Goal: Information Seeking & Learning: Learn about a topic

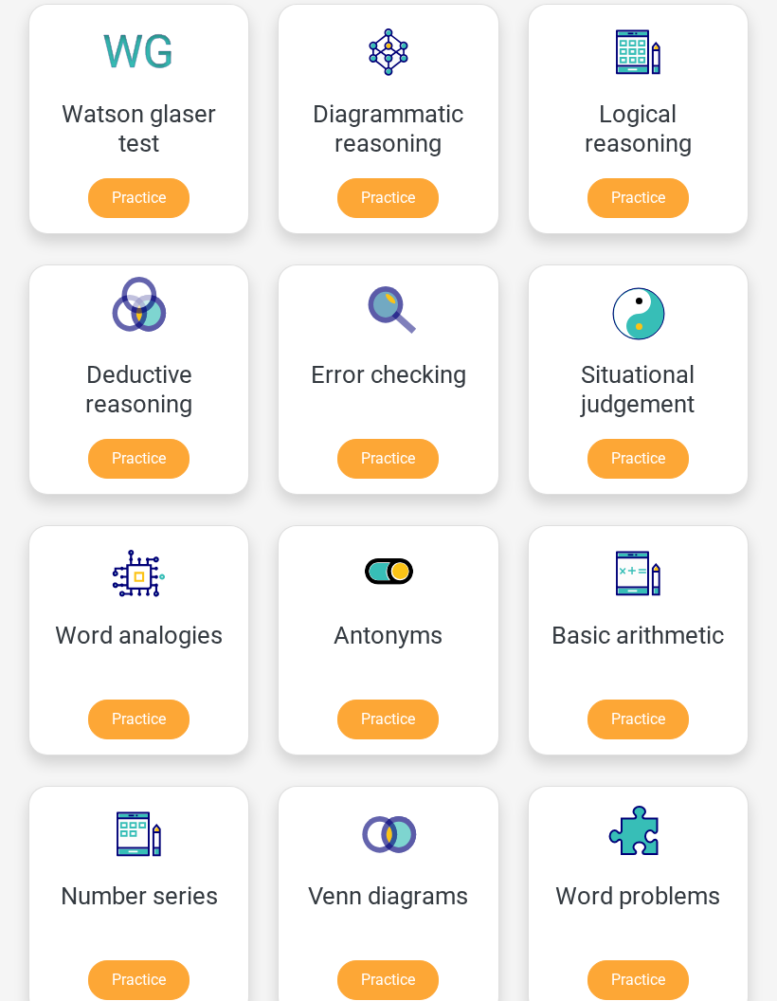
scroll to position [577, 0]
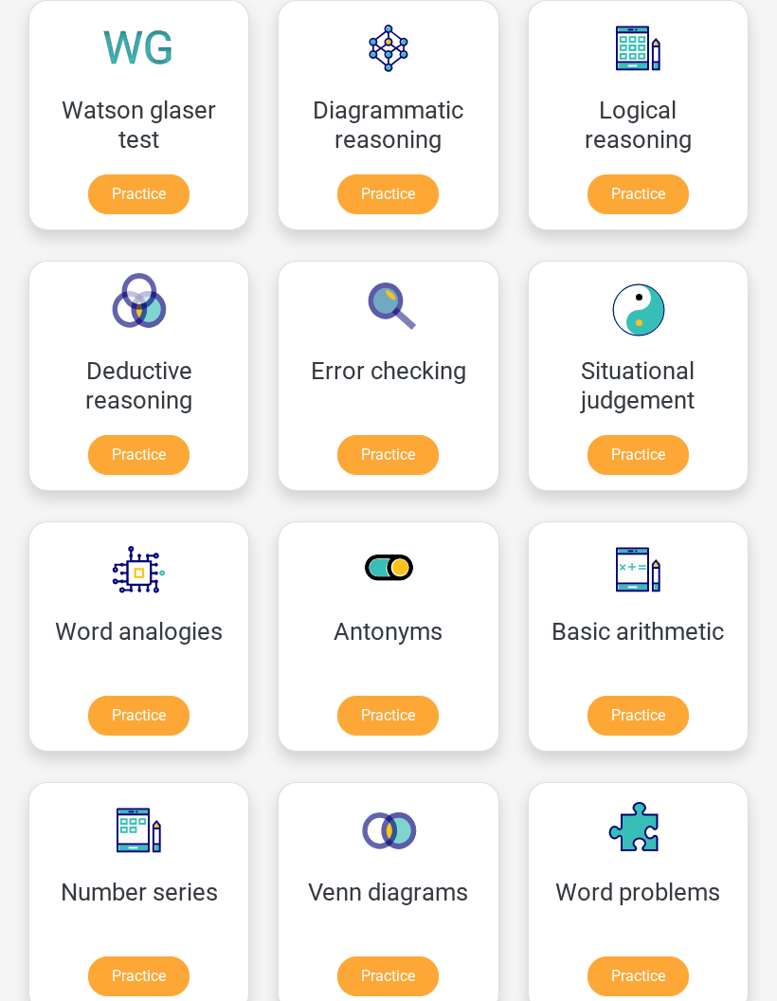
click at [410, 458] on link "Practice" at bounding box center [387, 455] width 101 height 40
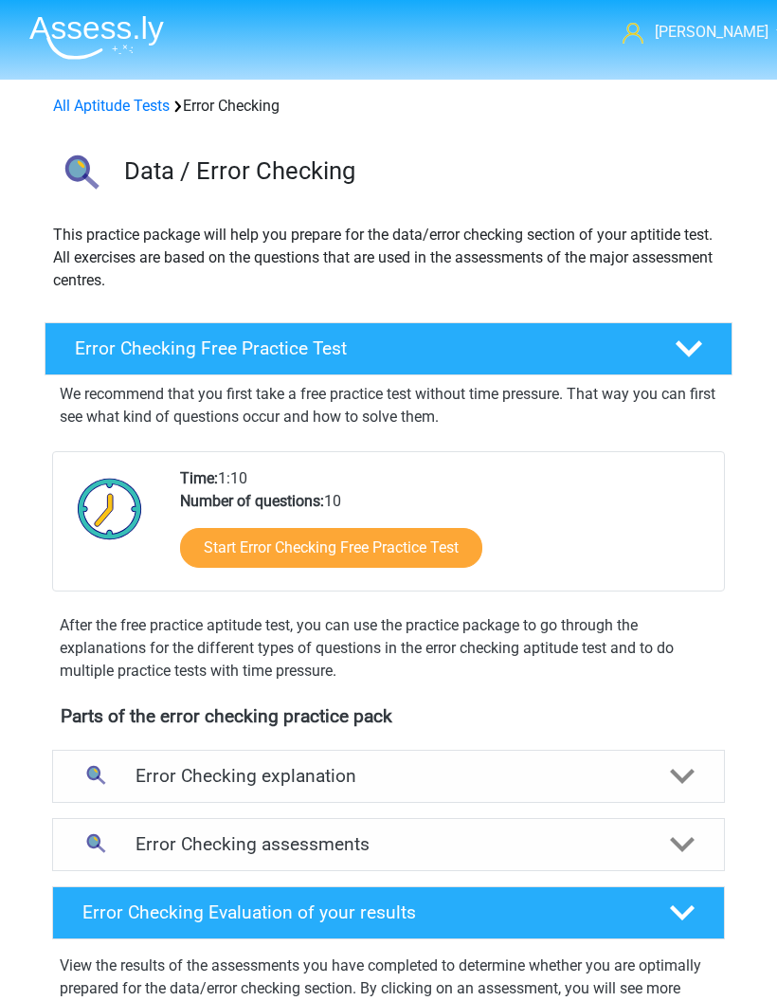
click at [689, 771] on icon at bounding box center [682, 776] width 25 height 25
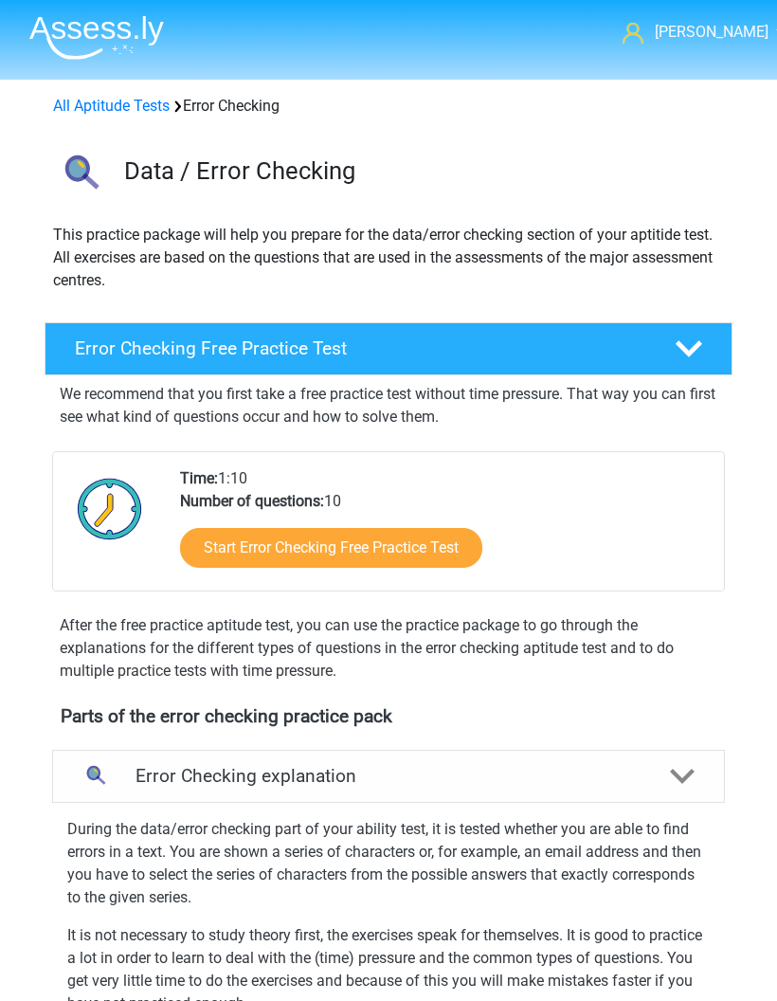
click at [400, 553] on link "Start Error Checking Free Practice Test" at bounding box center [331, 548] width 302 height 40
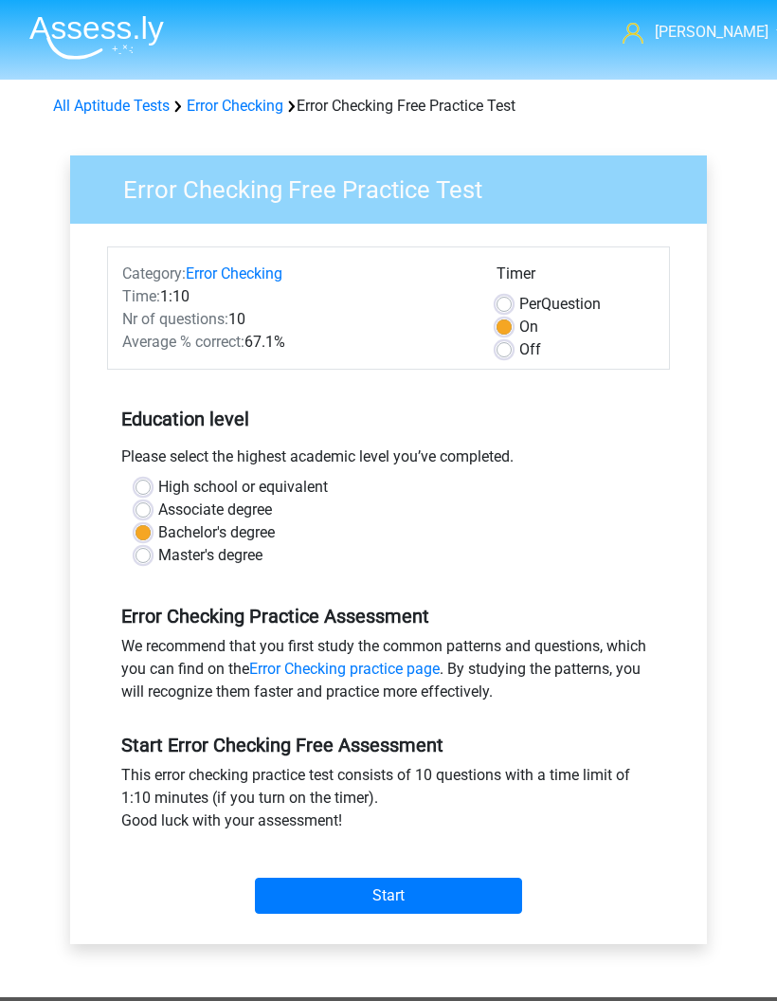
click at [403, 899] on input "Start" at bounding box center [388, 896] width 267 height 36
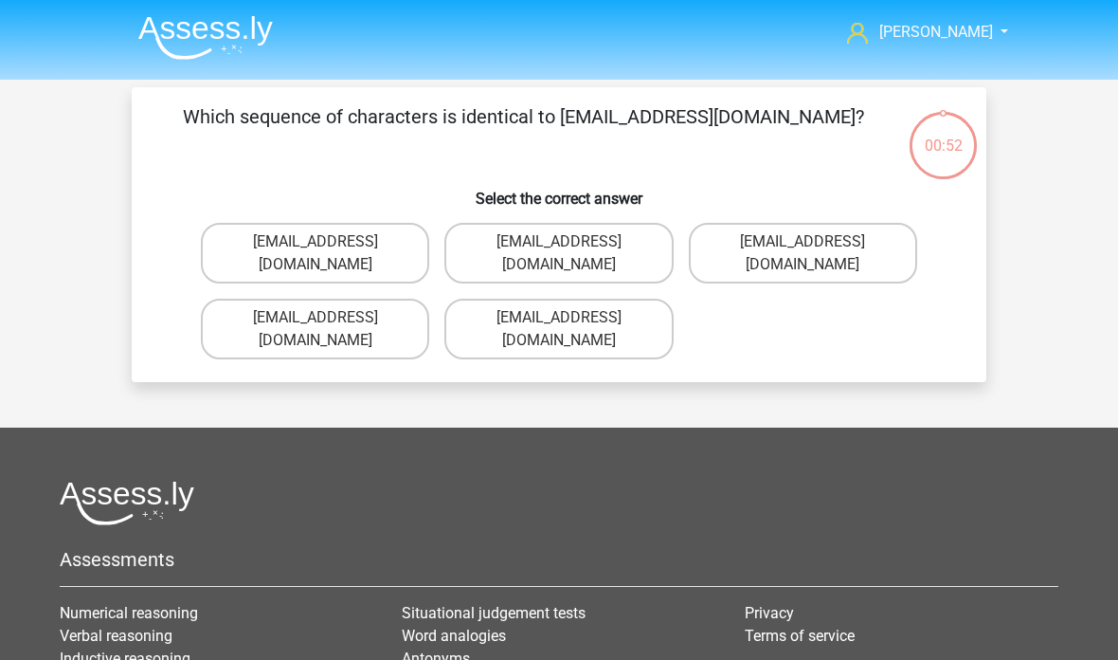
click at [289, 249] on label "[EMAIL_ADDRESS][DOMAIN_NAME]" at bounding box center [315, 253] width 228 height 61
click at [316, 249] on input "[EMAIL_ADDRESS][DOMAIN_NAME]" at bounding box center [322, 248] width 12 height 12
radio input "true"
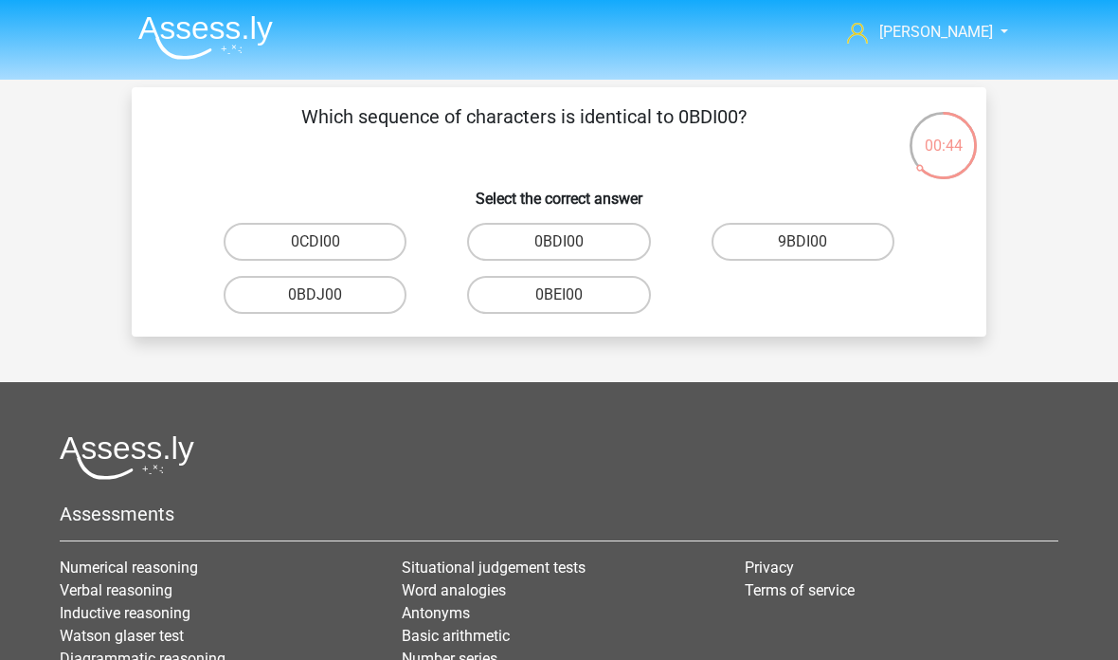
click at [627, 238] on label "0BDI00" at bounding box center [558, 242] width 183 height 38
click at [572, 242] on input "0BDI00" at bounding box center [565, 248] width 12 height 12
radio input "true"
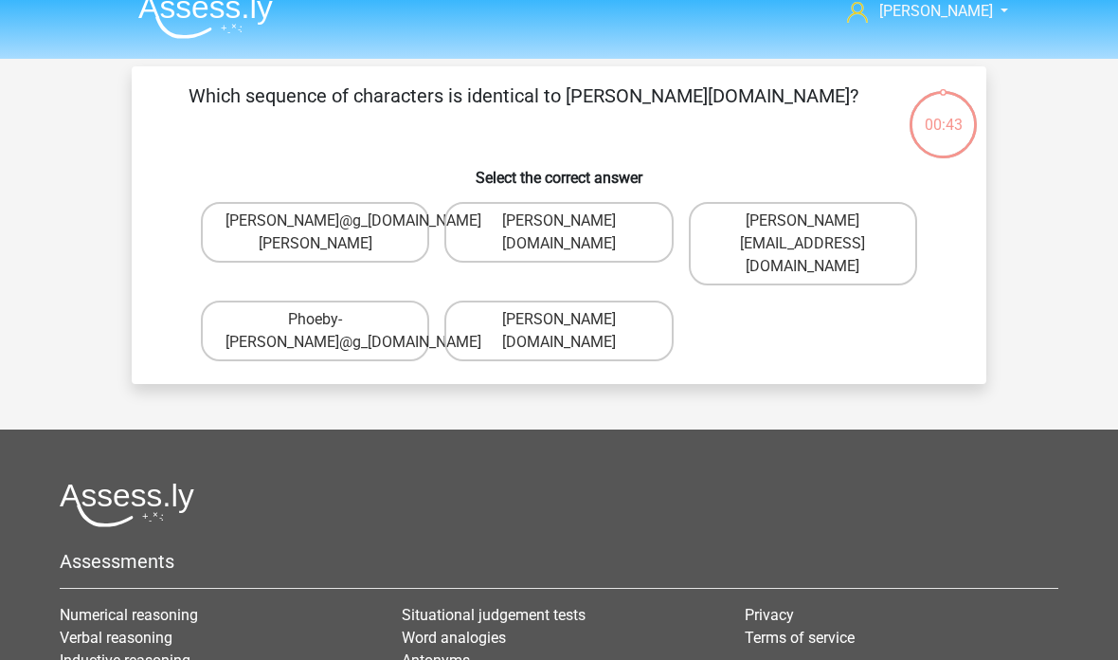
scroll to position [21, 0]
click at [645, 316] on label "Phoebe-Patterson@g_mail.gr" at bounding box center [559, 330] width 228 height 61
click at [572, 319] on input "Phoebe-Patterson@g_mail.gr" at bounding box center [565, 325] width 12 height 12
radio input "true"
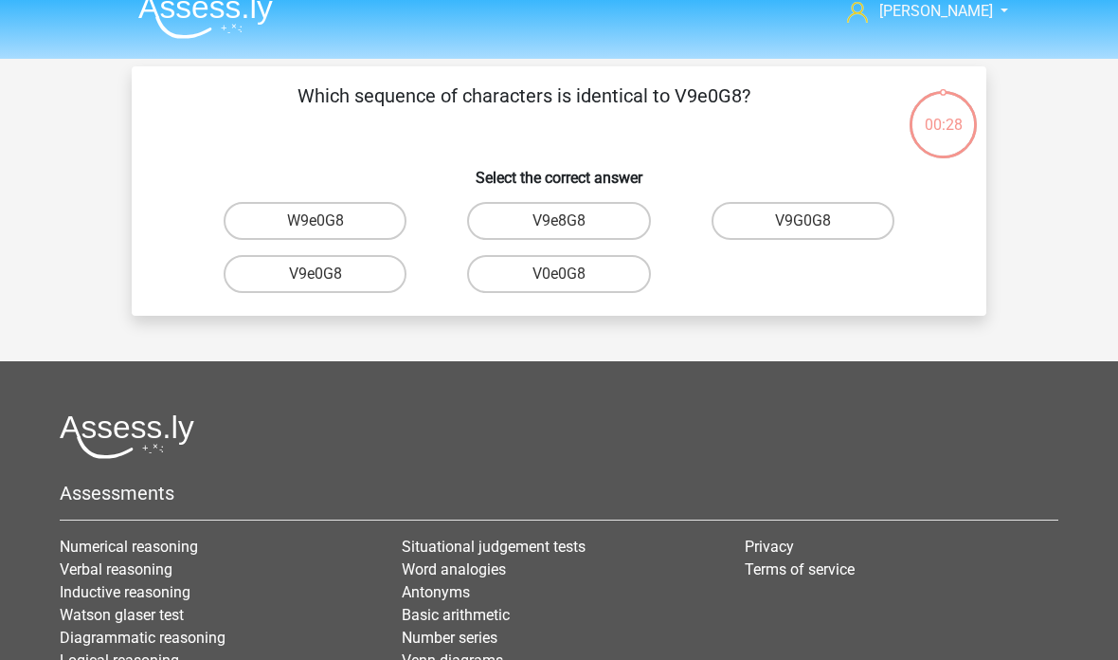
scroll to position [1, 0]
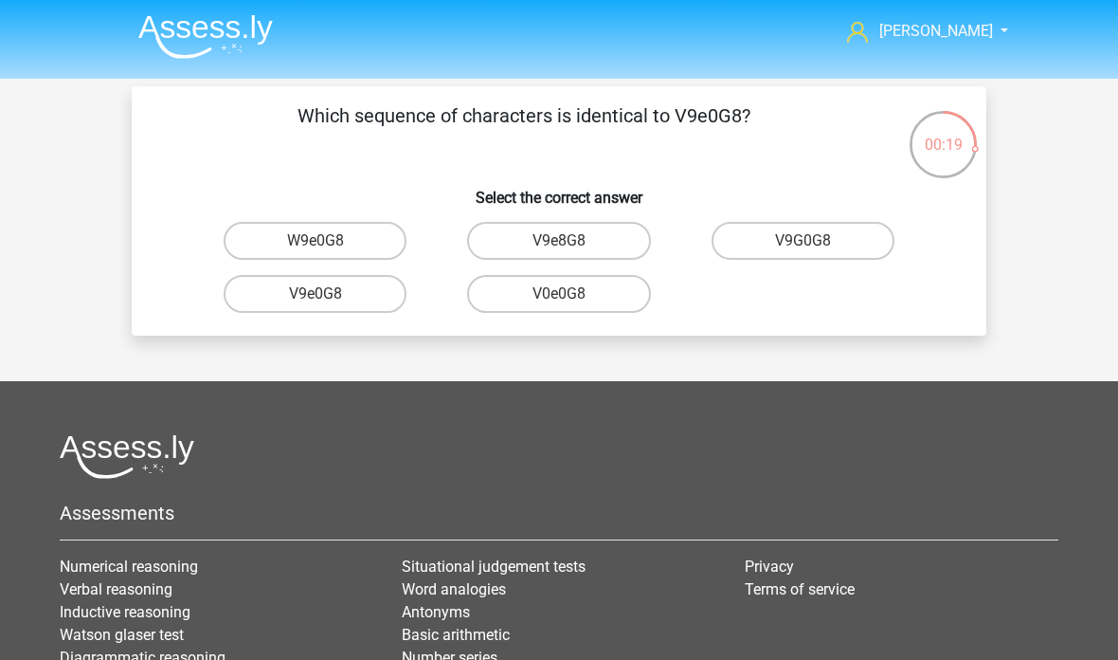
click at [279, 295] on label "V9e0G8" at bounding box center [315, 294] width 183 height 38
click at [316, 295] on input "V9e0G8" at bounding box center [322, 300] width 12 height 12
radio input "true"
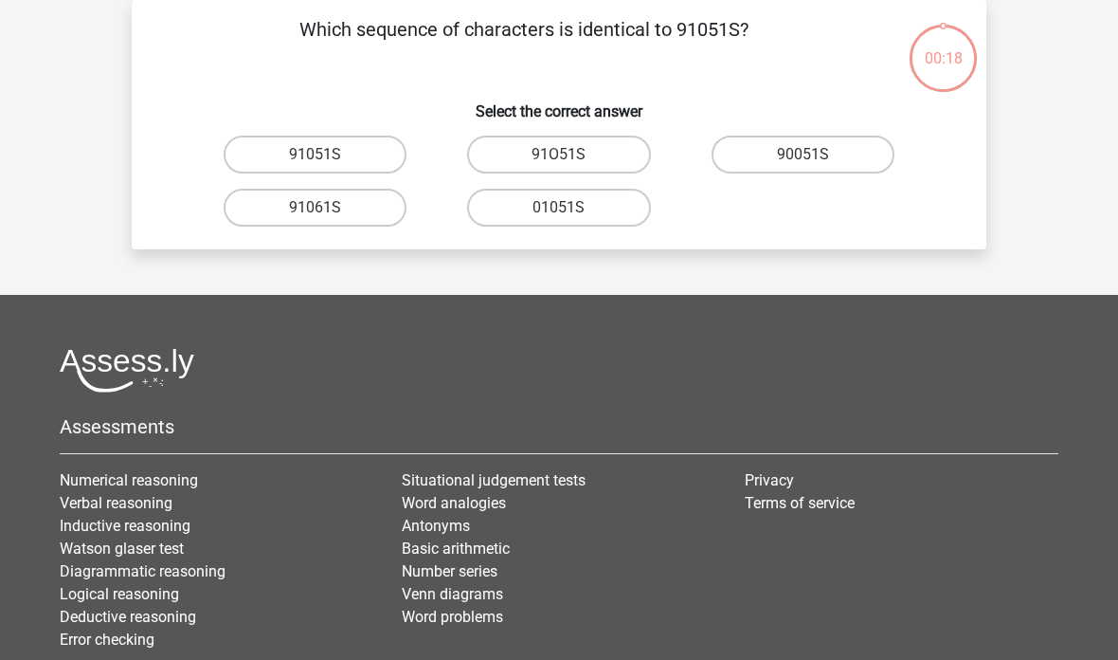
scroll to position [0, 0]
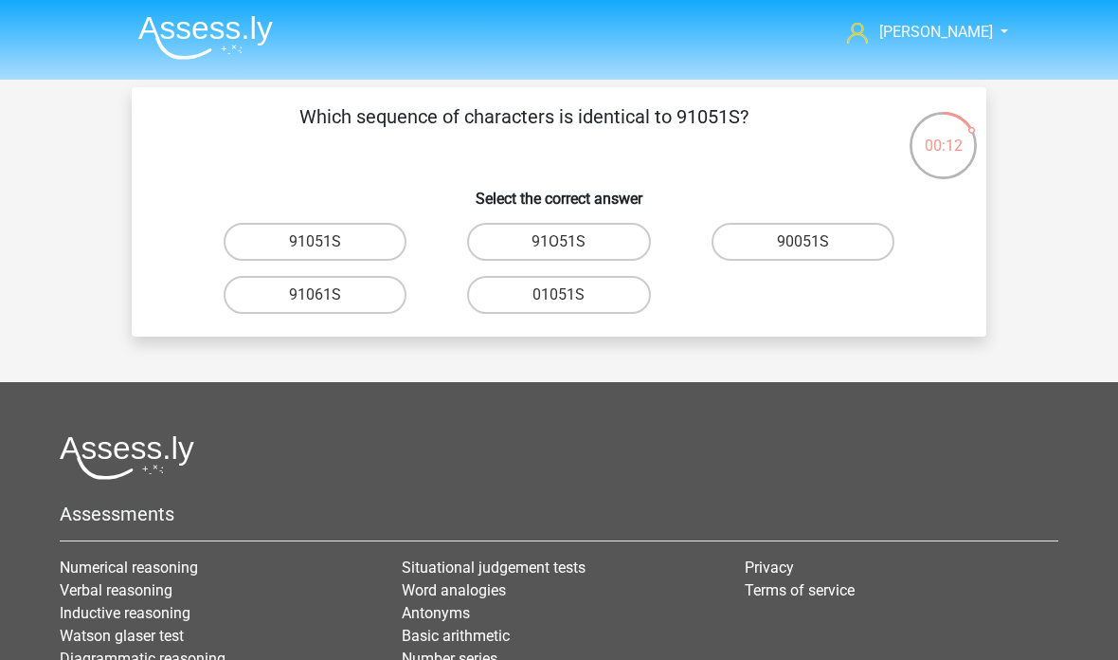
click at [288, 242] on label "91051S" at bounding box center [315, 242] width 183 height 38
click at [316, 242] on input "91051S" at bounding box center [322, 248] width 12 height 12
radio input "true"
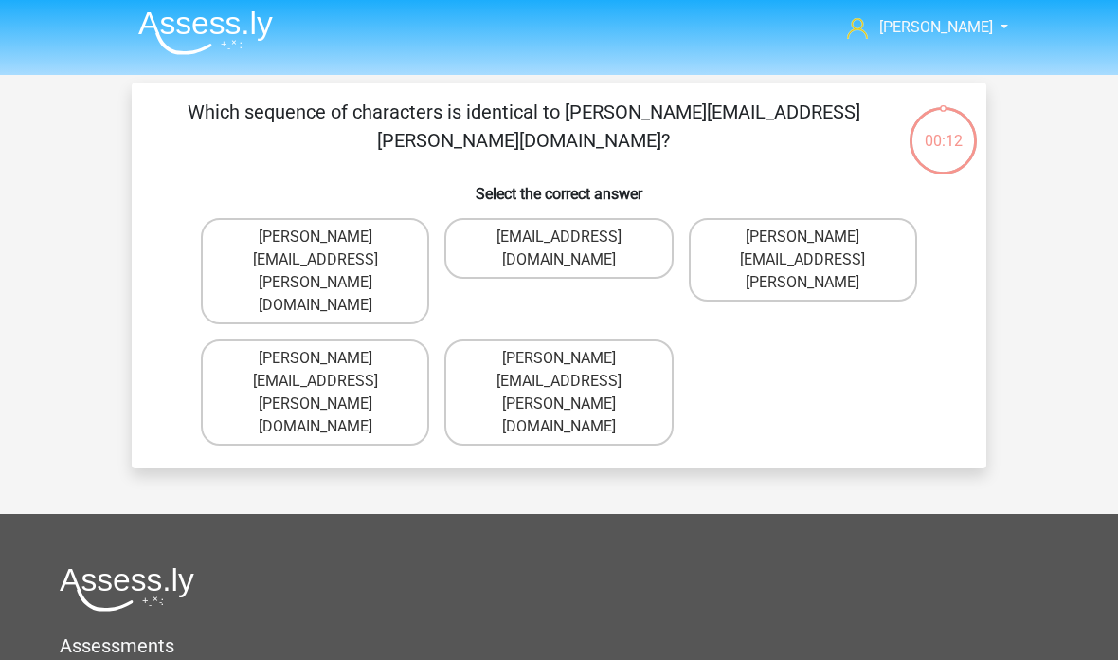
scroll to position [5, 0]
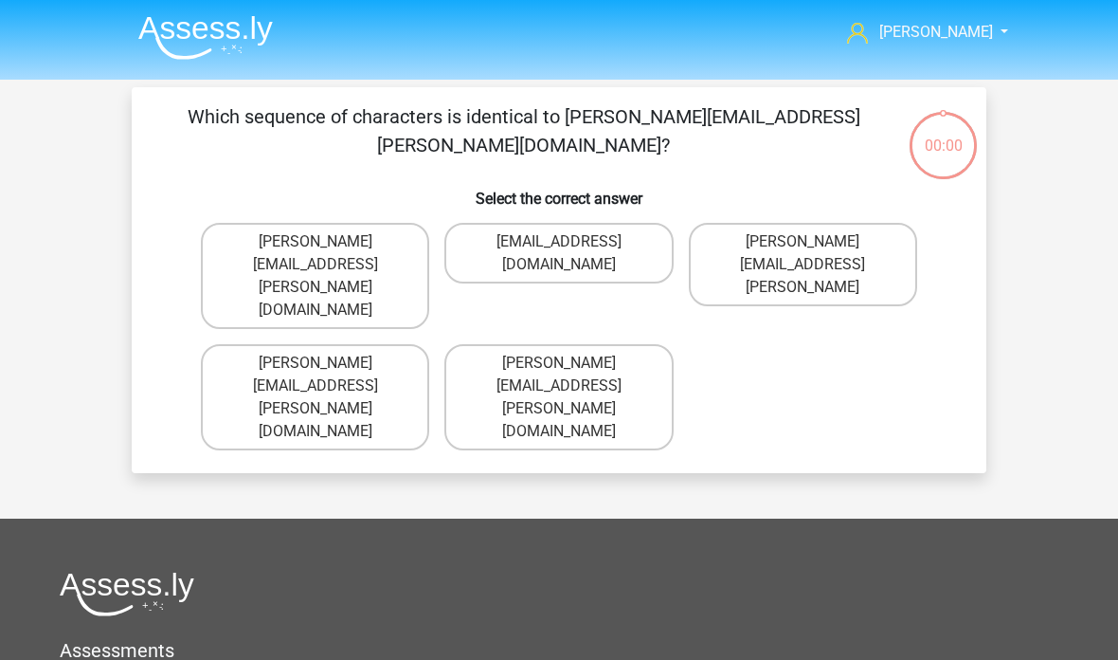
scroll to position [5, 0]
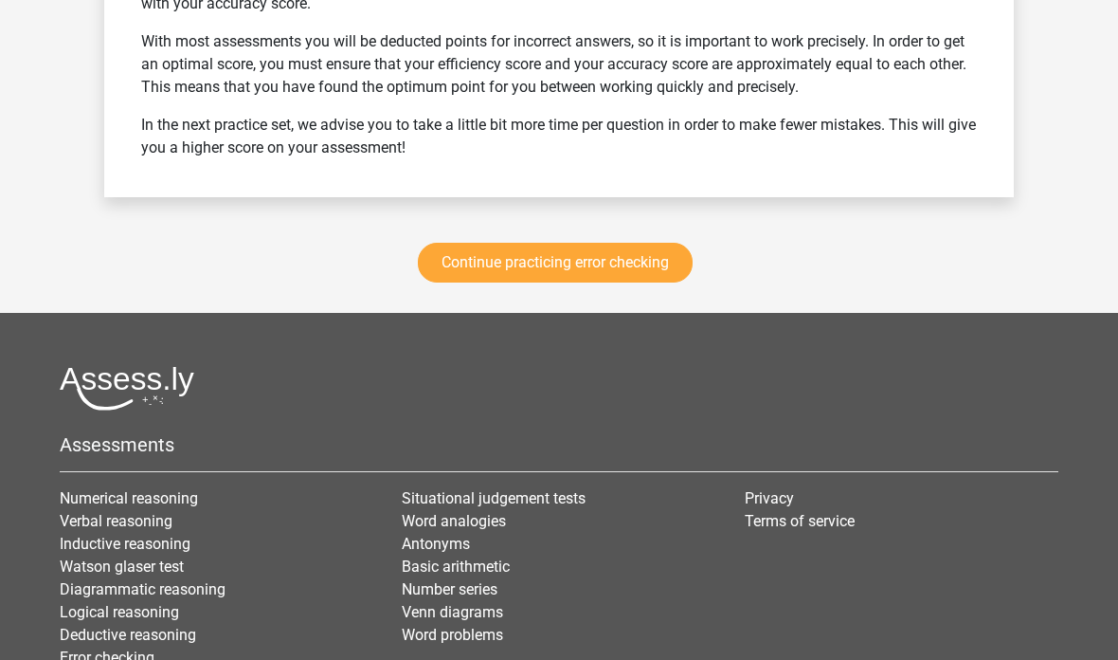
scroll to position [2625, 0]
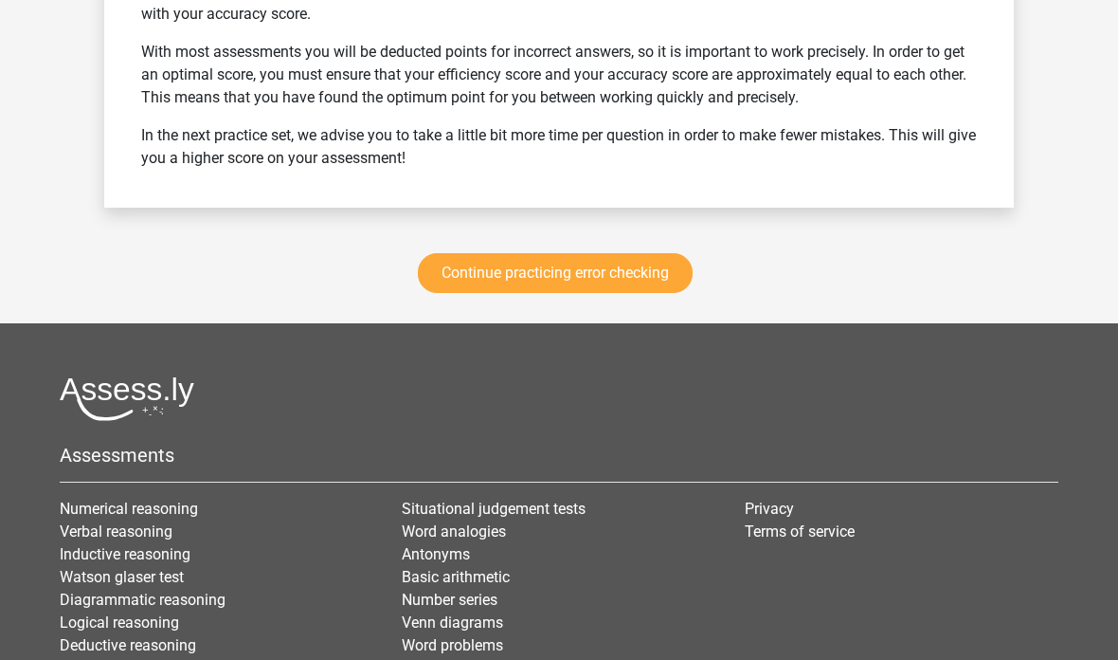
click at [665, 276] on link "Continue practicing error checking" at bounding box center [555, 274] width 275 height 40
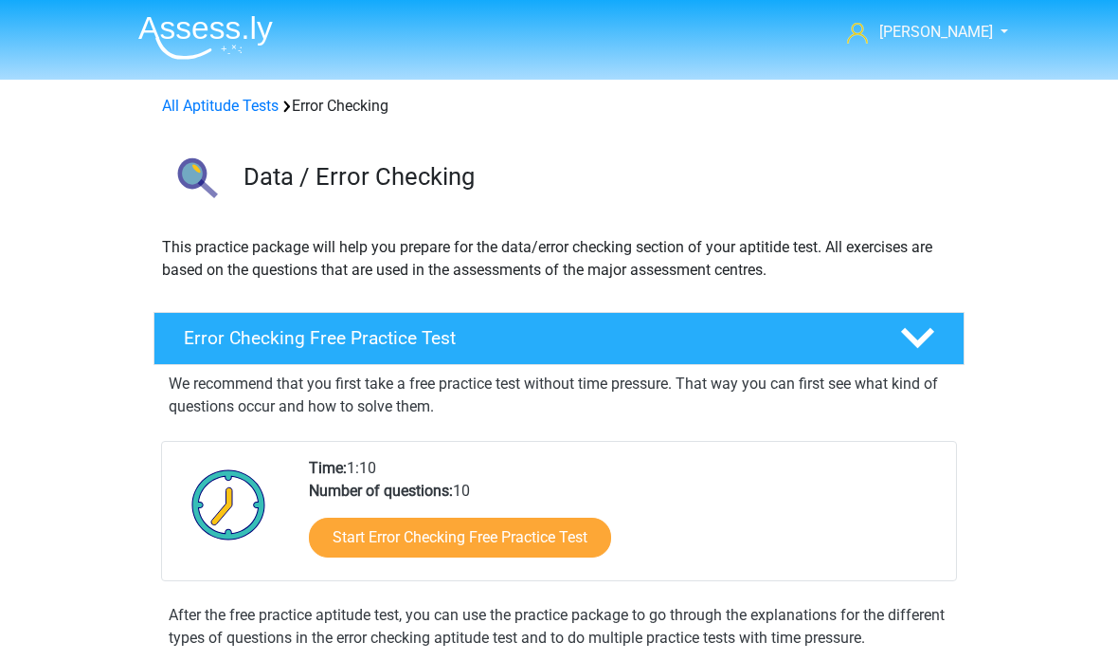
scroll to position [777, 0]
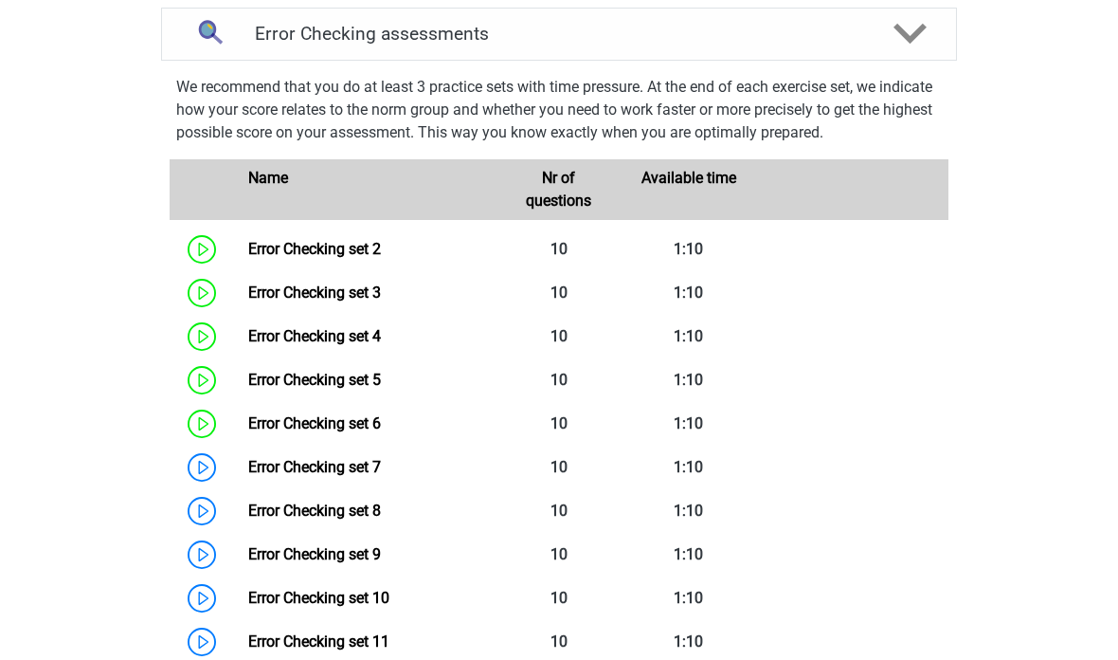
click at [248, 247] on link "Error Checking set 2" at bounding box center [314, 249] width 133 height 18
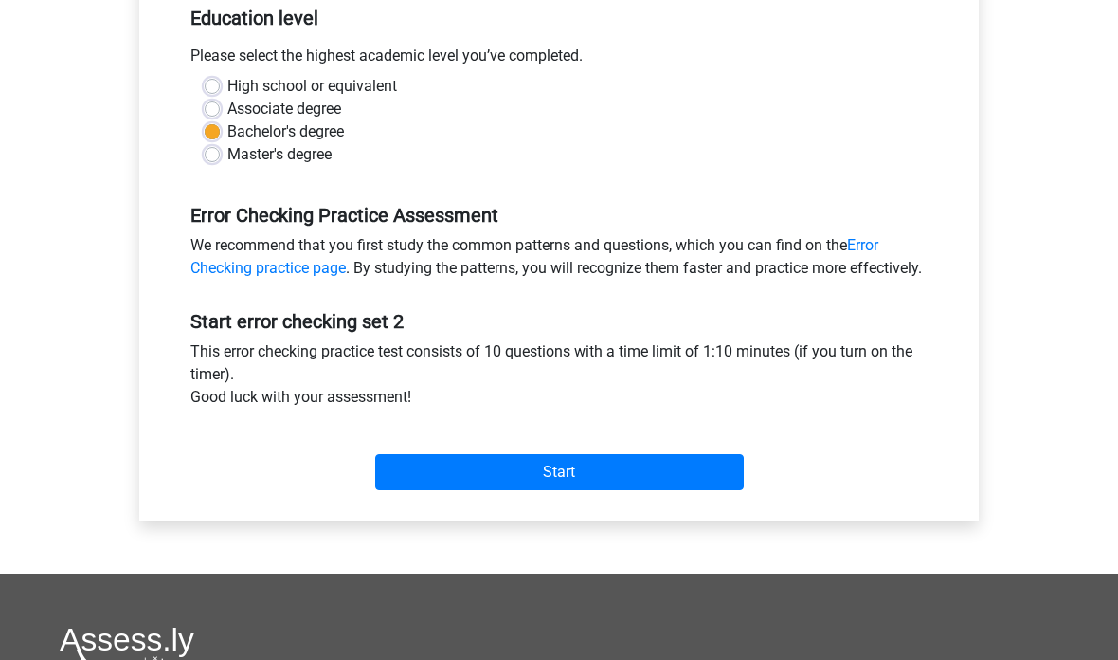
scroll to position [368, 0]
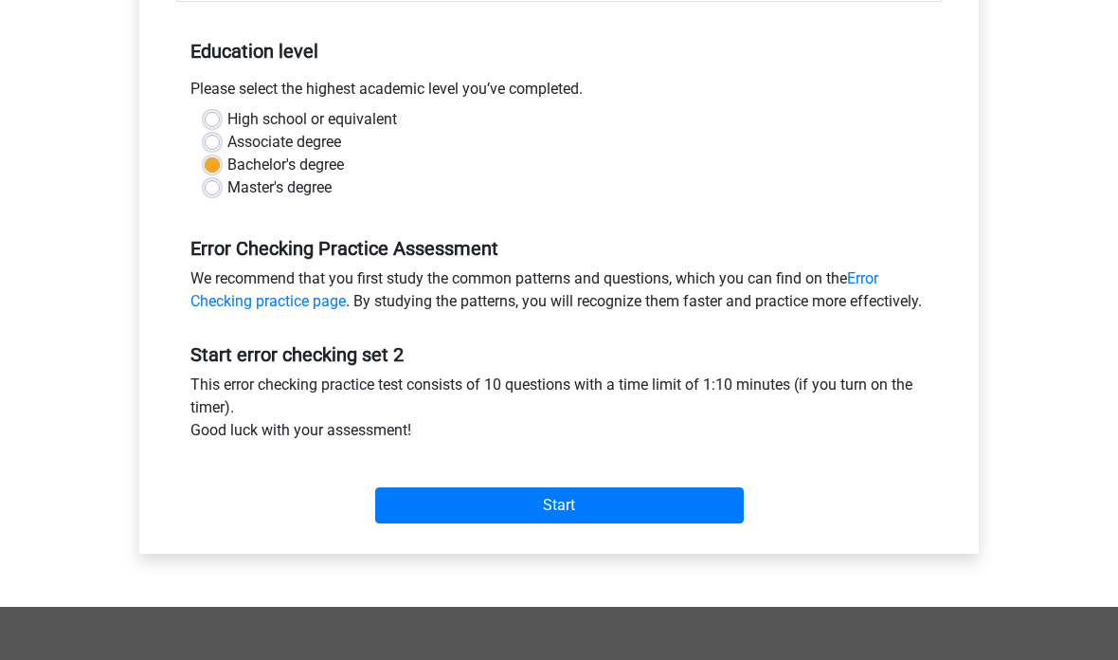
click at [598, 523] on input "Start" at bounding box center [559, 505] width 369 height 36
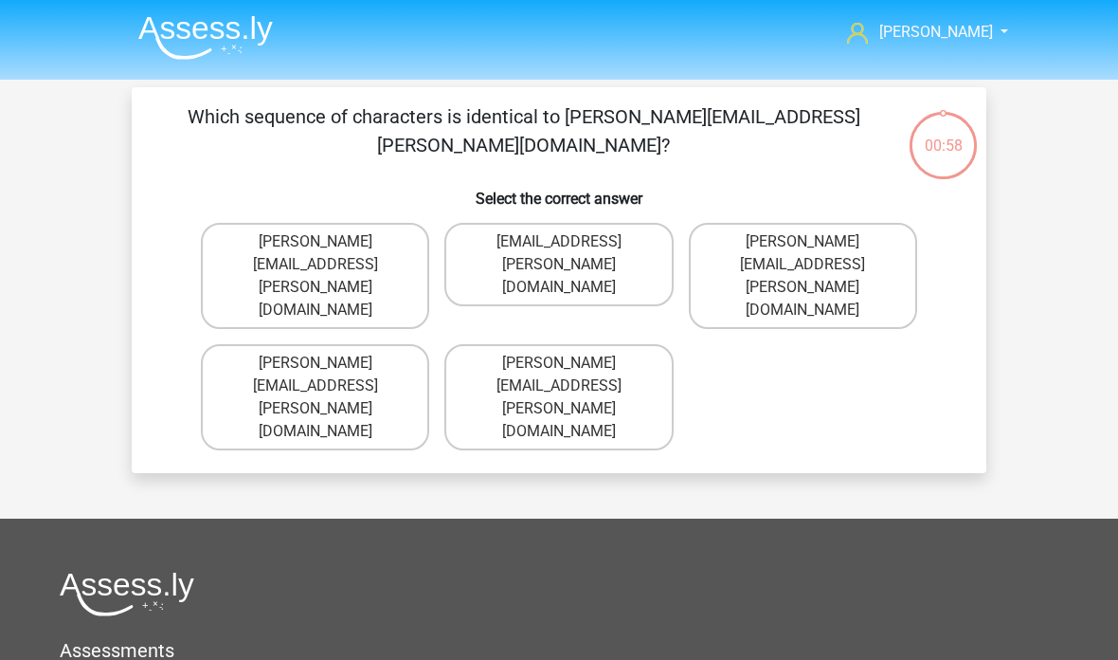
click at [385, 246] on label "Connor.Patterson@gmail.co.uk" at bounding box center [315, 276] width 228 height 106
click at [328, 246] on input "Connor.Patterson@gmail.co.uk" at bounding box center [322, 248] width 12 height 12
radio input "true"
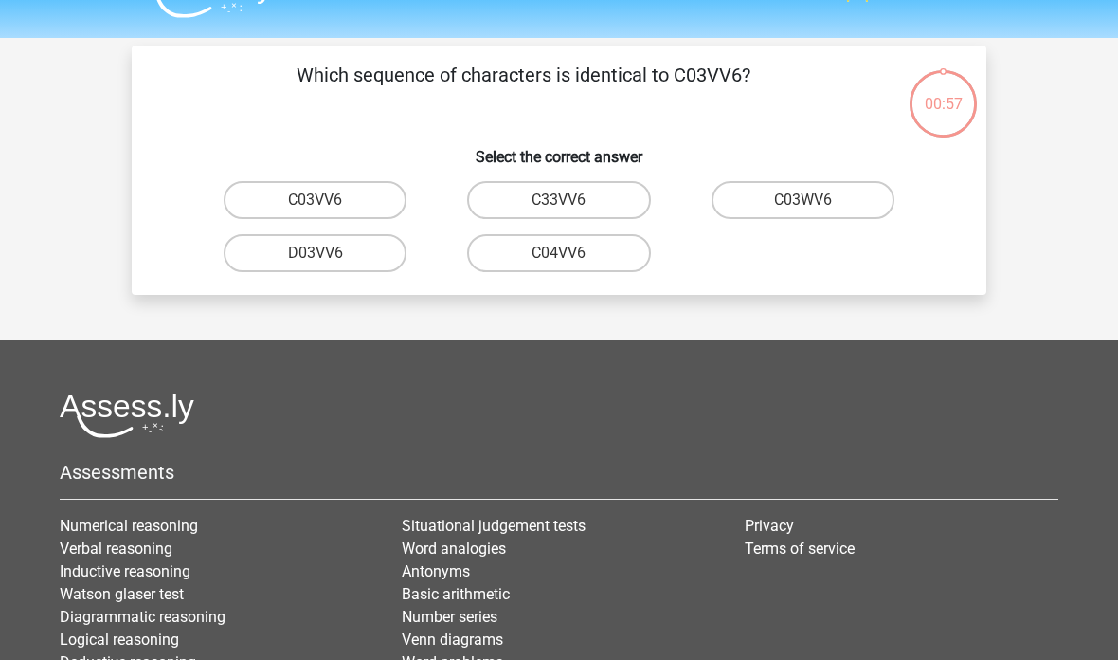
scroll to position [36, 0]
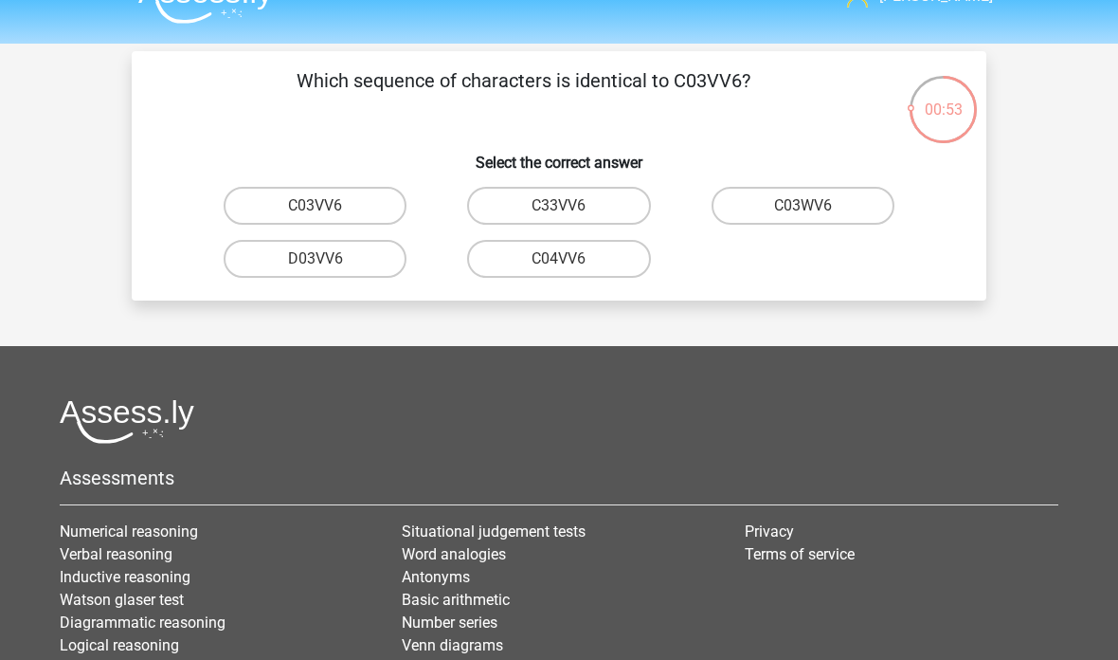
click at [380, 222] on label "C03VV6" at bounding box center [315, 206] width 183 height 38
click at [328, 218] on input "C03VV6" at bounding box center [322, 212] width 12 height 12
radio input "true"
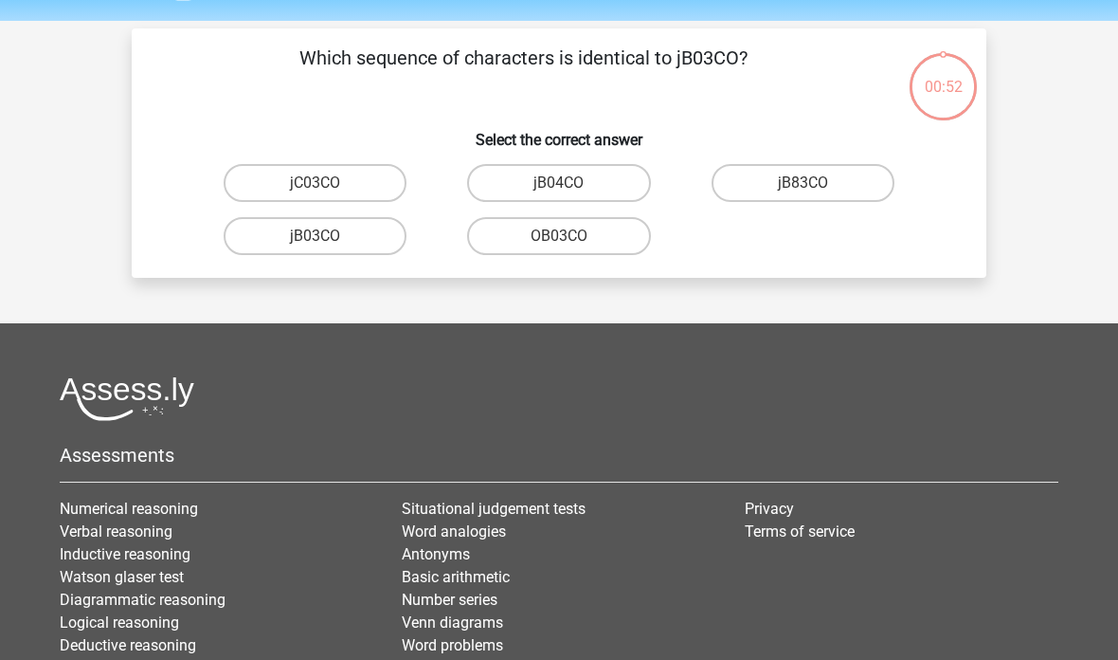
scroll to position [33, 0]
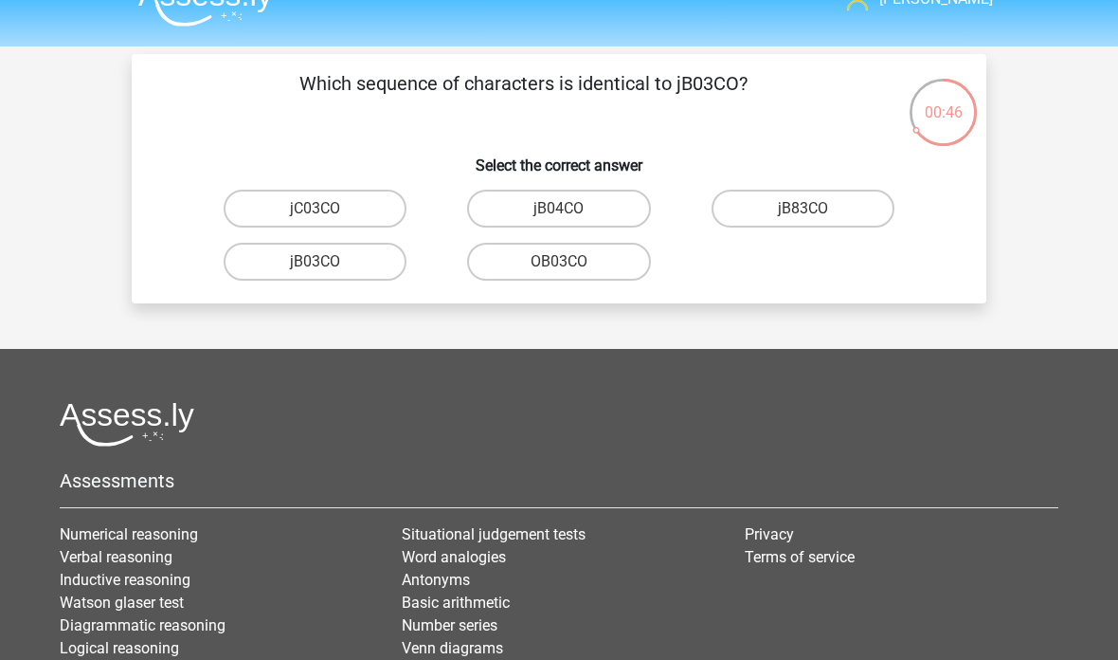
click at [376, 251] on label "jB03CO" at bounding box center [315, 262] width 183 height 38
click at [328, 262] on input "jB03CO" at bounding box center [322, 268] width 12 height 12
radio input "true"
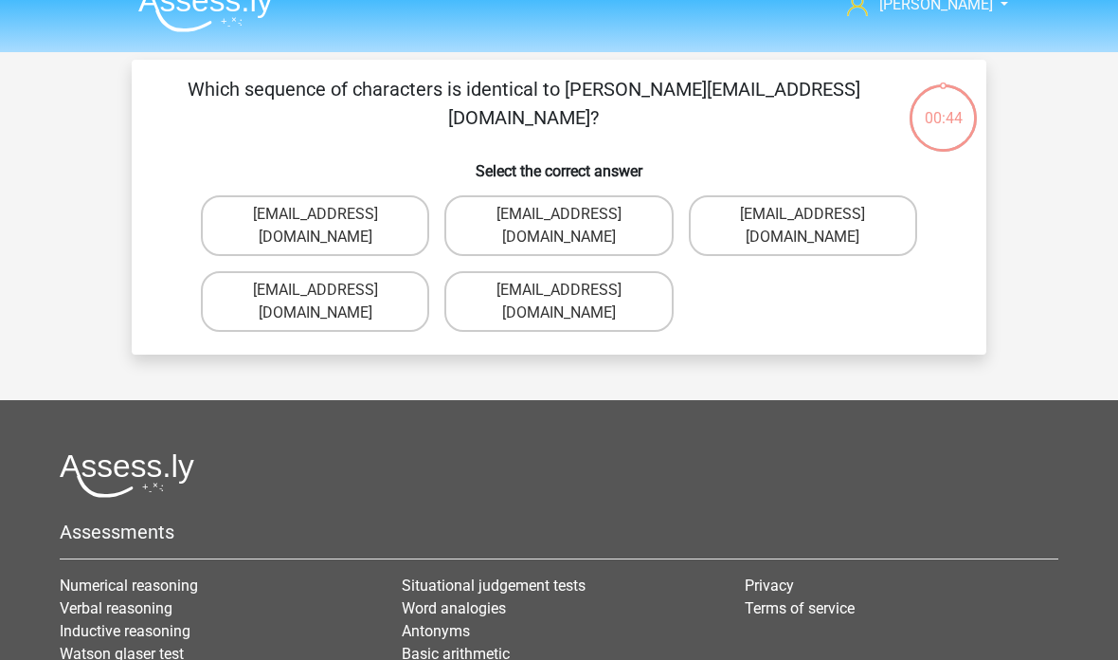
scroll to position [27, 0]
click at [628, 209] on label "Jack_Conley@hotmail.uk.com" at bounding box center [559, 225] width 228 height 61
click at [572, 214] on input "Jack_Conley@hotmail.uk.com" at bounding box center [565, 220] width 12 height 12
radio input "true"
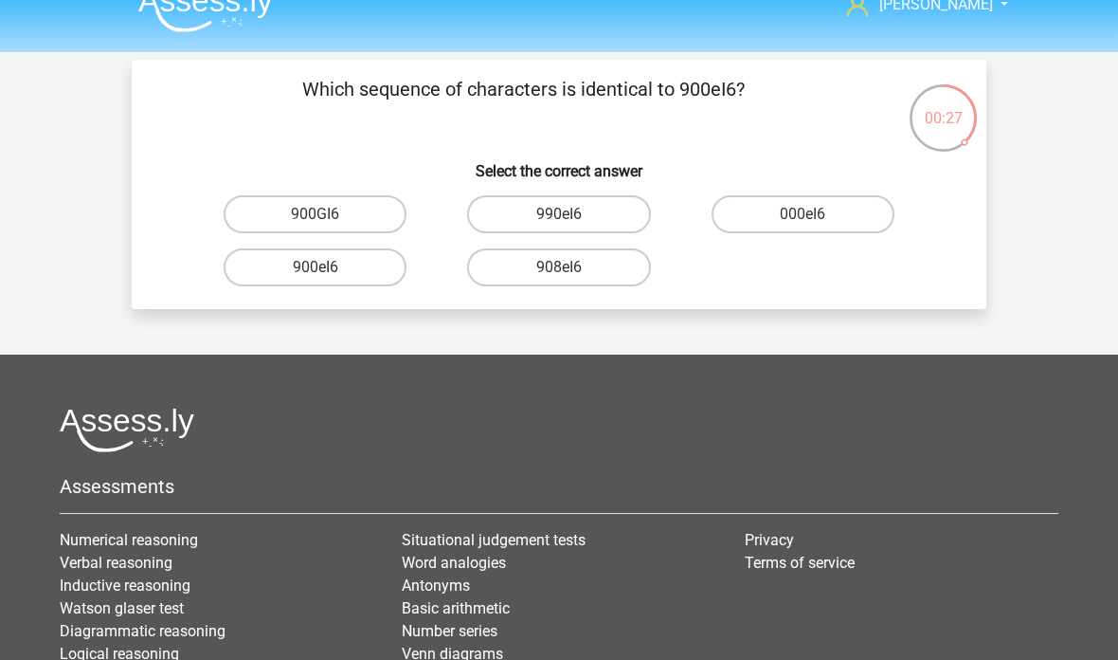
click at [372, 274] on label "900eI6" at bounding box center [315, 267] width 183 height 38
click at [328, 274] on input "900eI6" at bounding box center [322, 273] width 12 height 12
radio input "true"
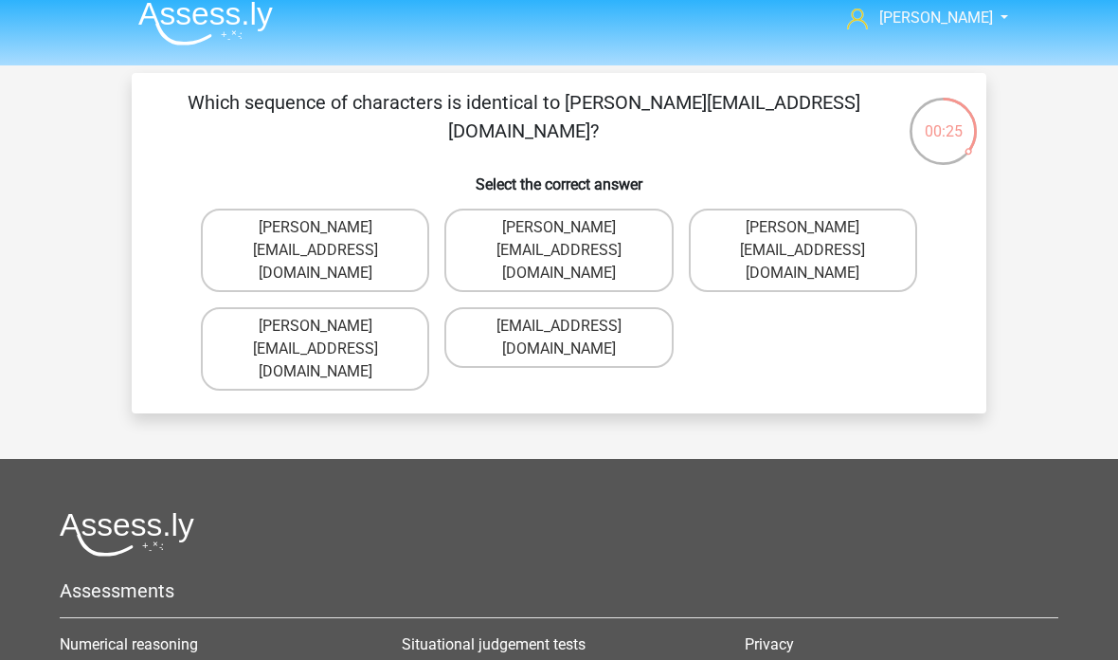
scroll to position [17, 0]
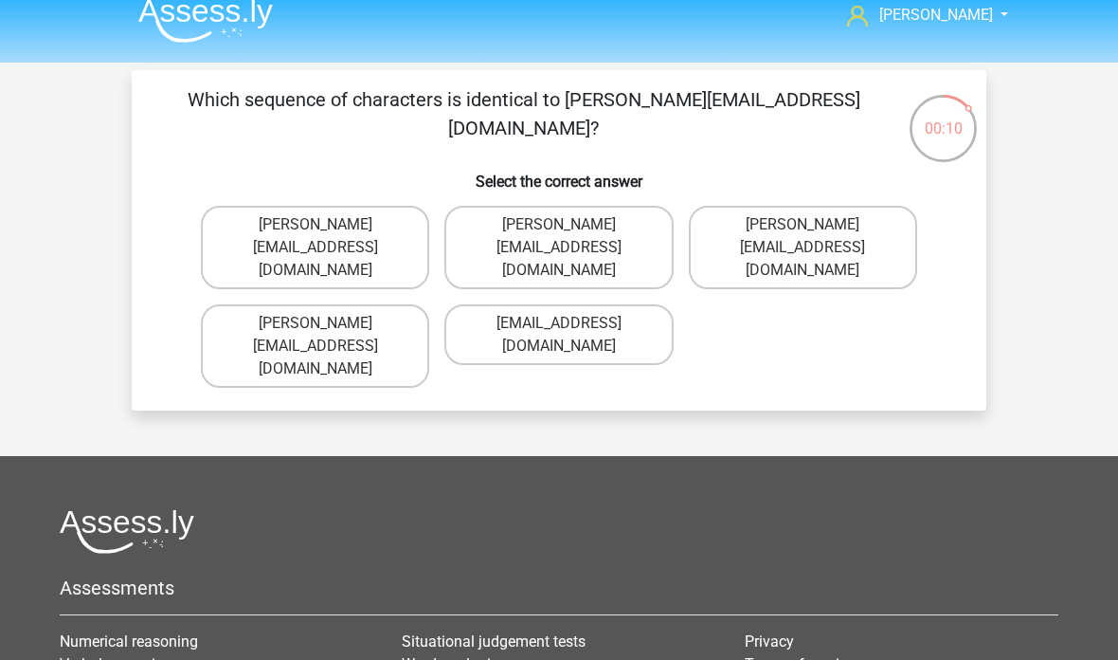
click at [647, 234] on label "Michael_Meade@joymail.gr" at bounding box center [559, 247] width 228 height 83
click at [572, 234] on input "Michael_Meade@joymail.gr" at bounding box center [565, 231] width 12 height 12
radio input "true"
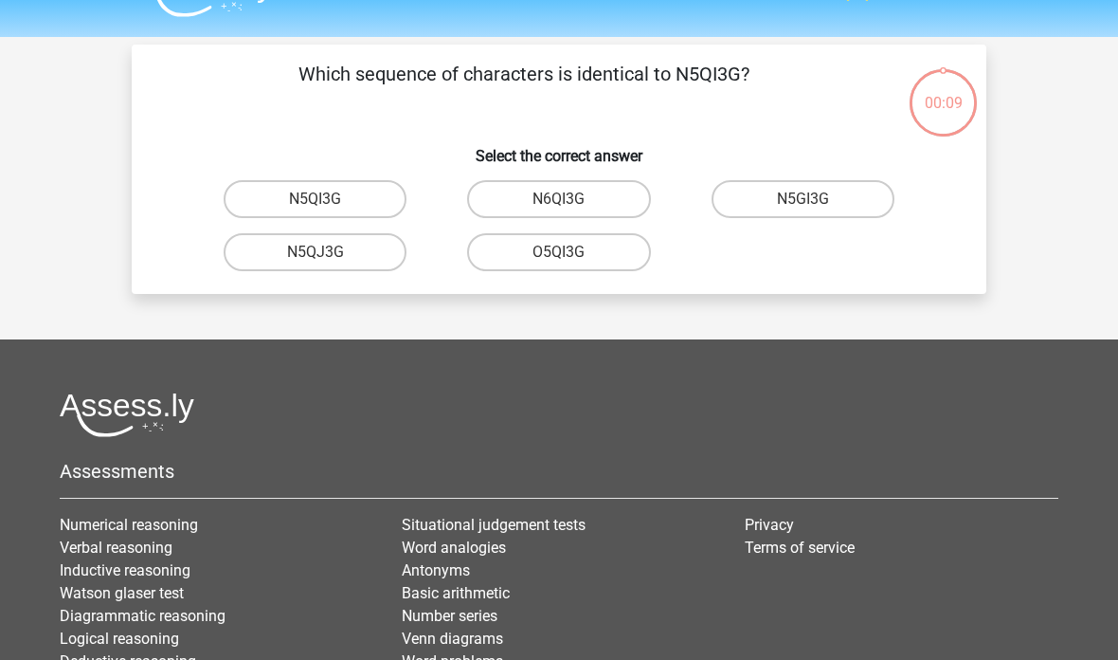
scroll to position [0, 0]
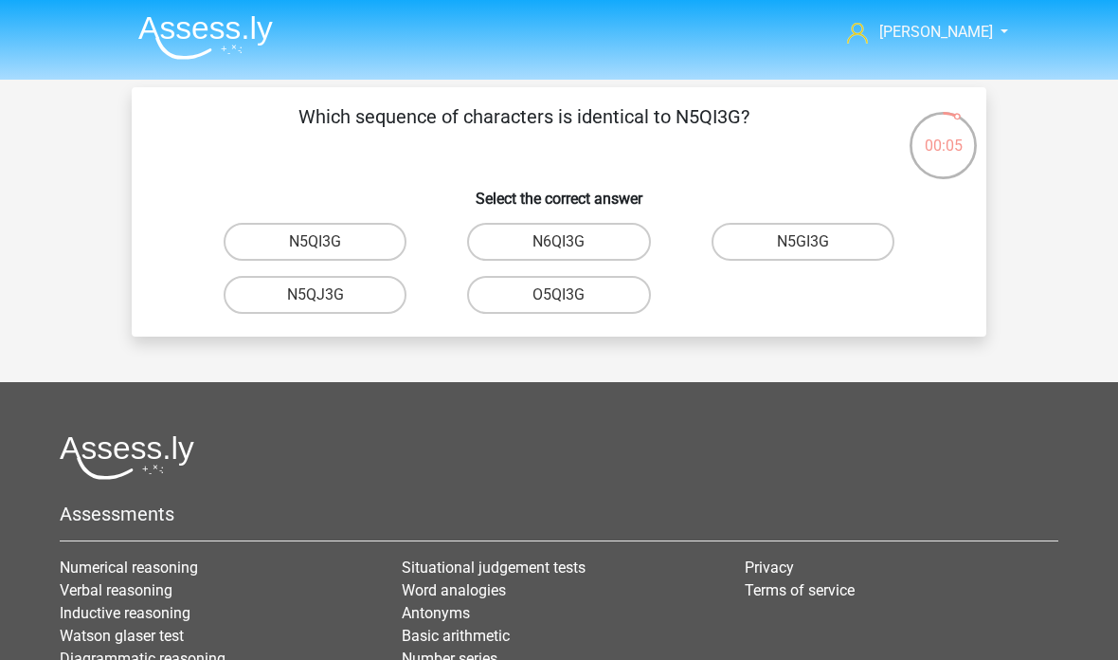
click at [363, 241] on label "N5QI3G" at bounding box center [315, 242] width 183 height 38
click at [328, 242] on input "N5QI3G" at bounding box center [322, 248] width 12 height 12
radio input "true"
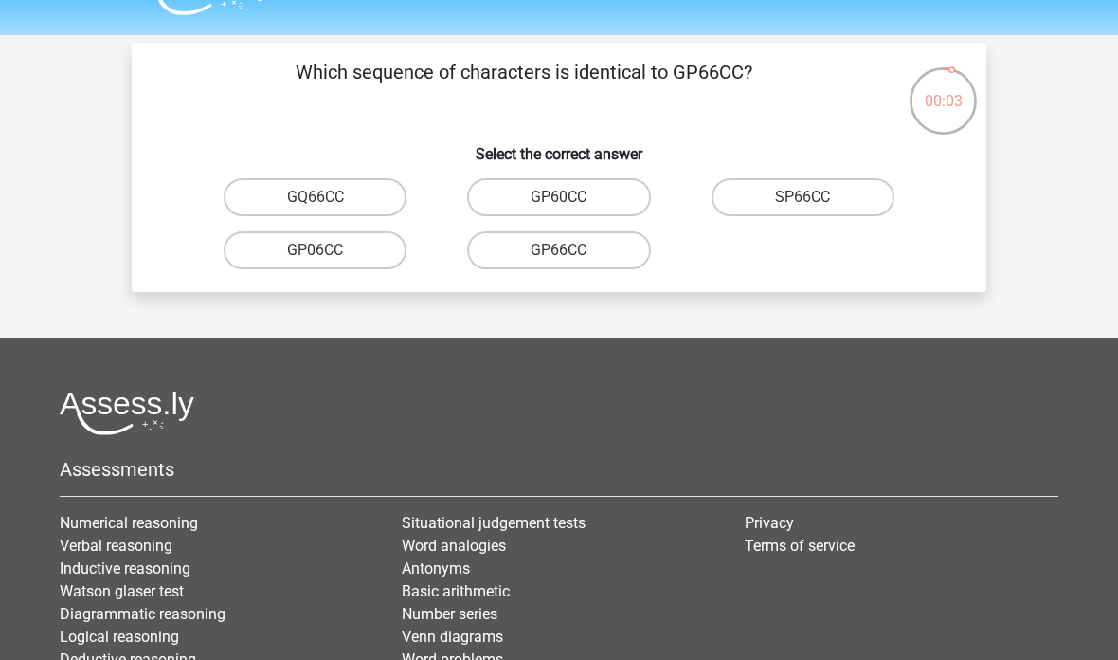
scroll to position [27, 0]
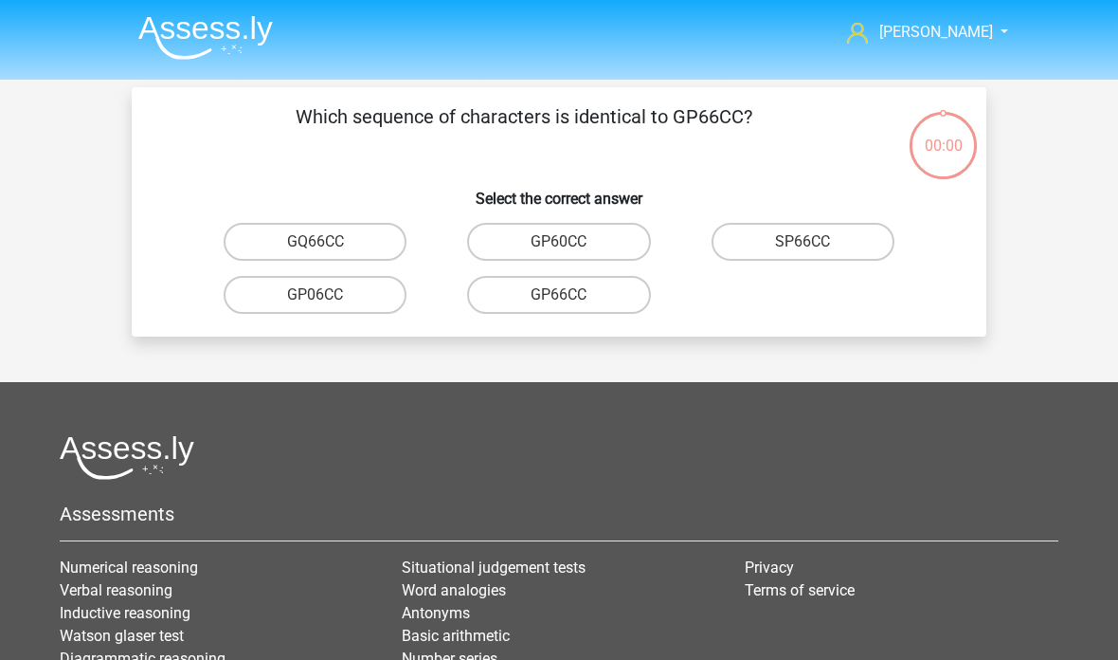
scroll to position [27, 0]
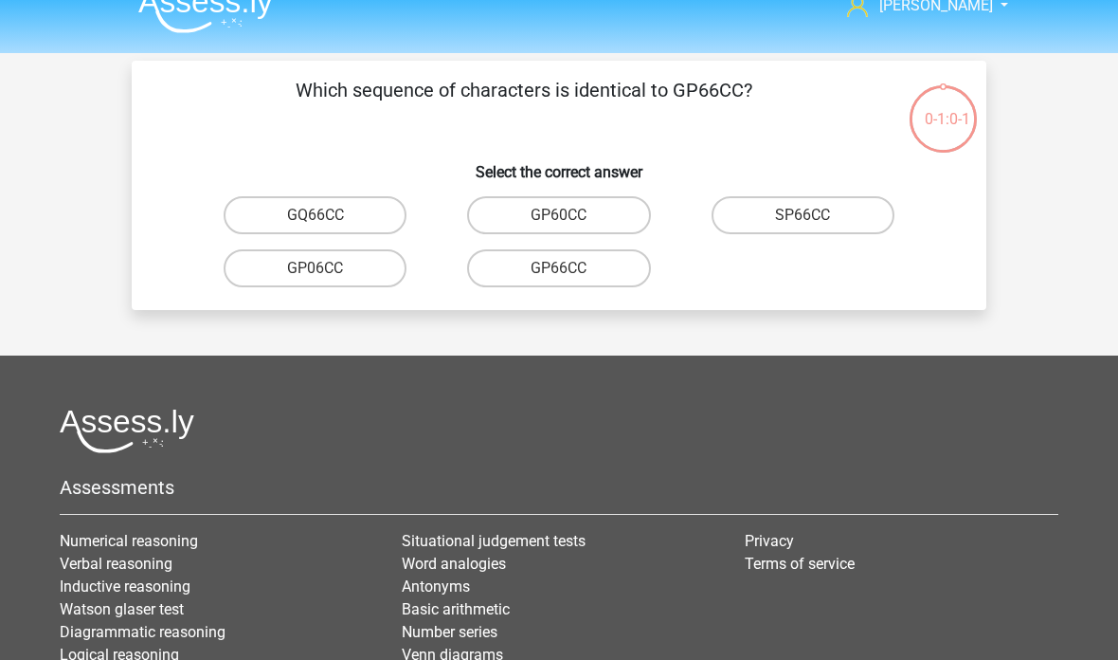
click at [620, 269] on label "GP66CC" at bounding box center [558, 268] width 183 height 38
click at [572, 269] on input "GP66CC" at bounding box center [565, 274] width 12 height 12
radio input "true"
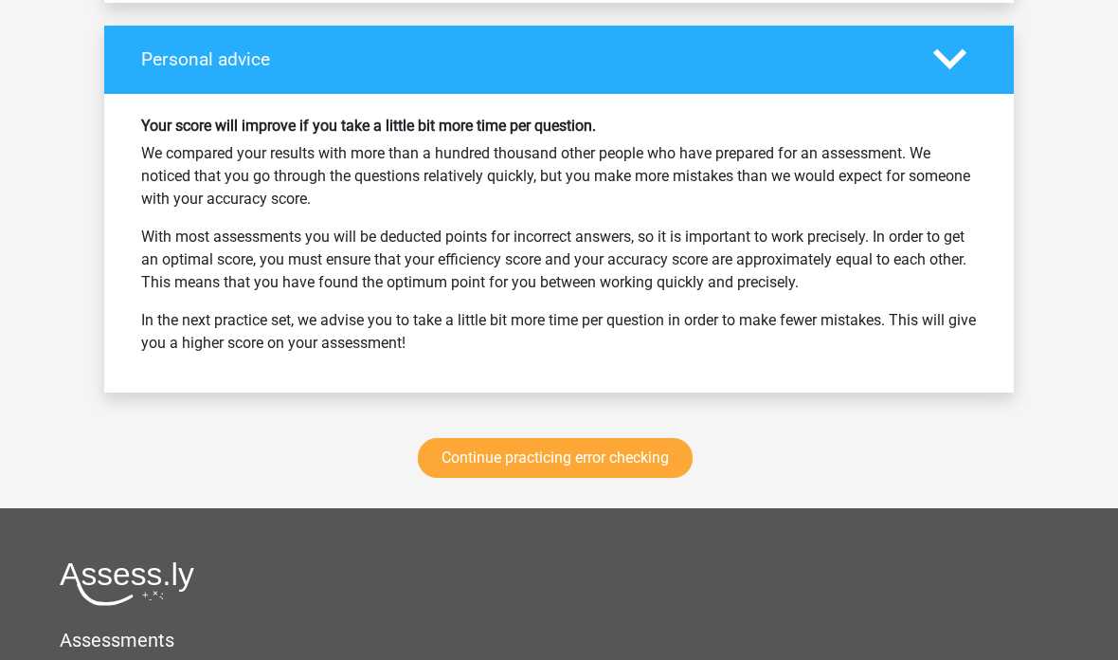
scroll to position [2439, 0]
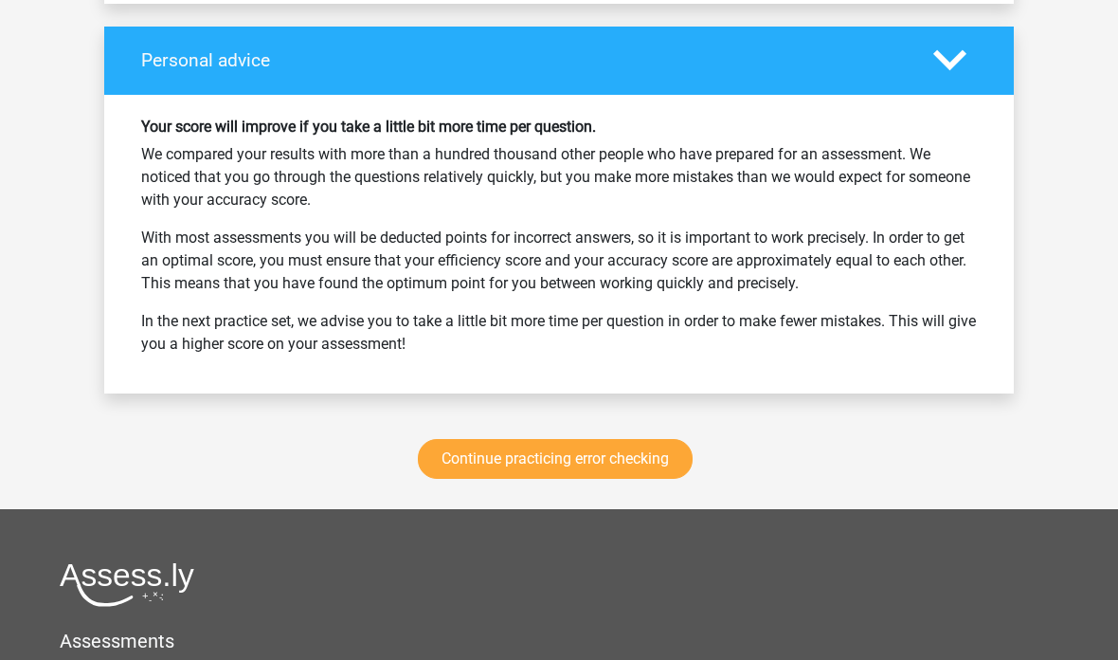
click at [651, 441] on link "Continue practicing error checking" at bounding box center [555, 460] width 275 height 40
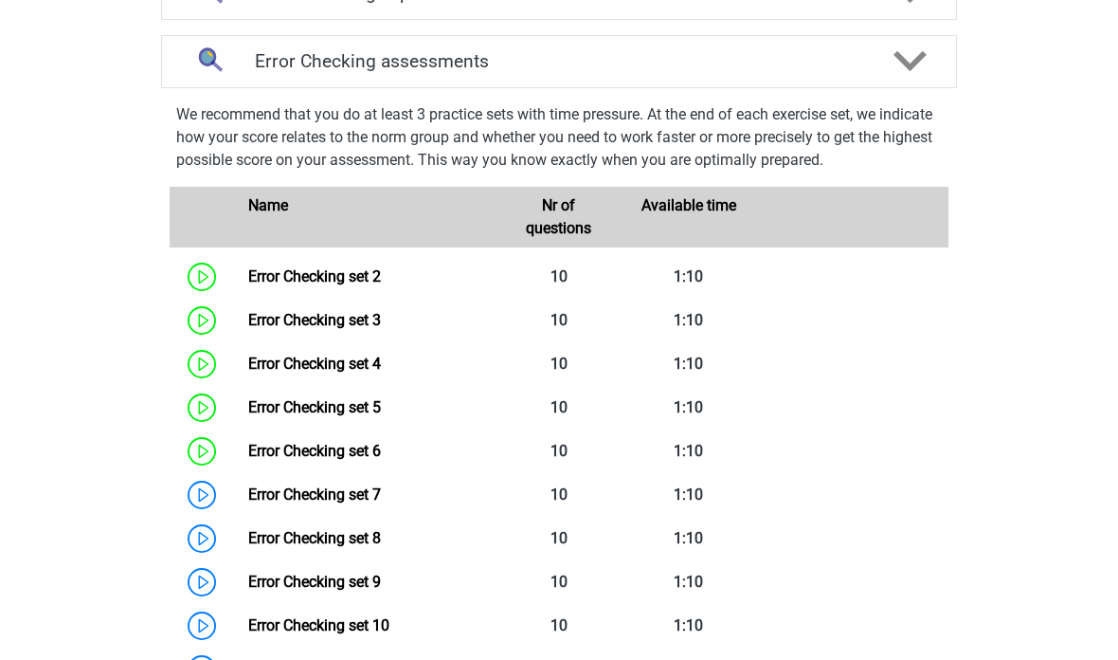
scroll to position [744, 0]
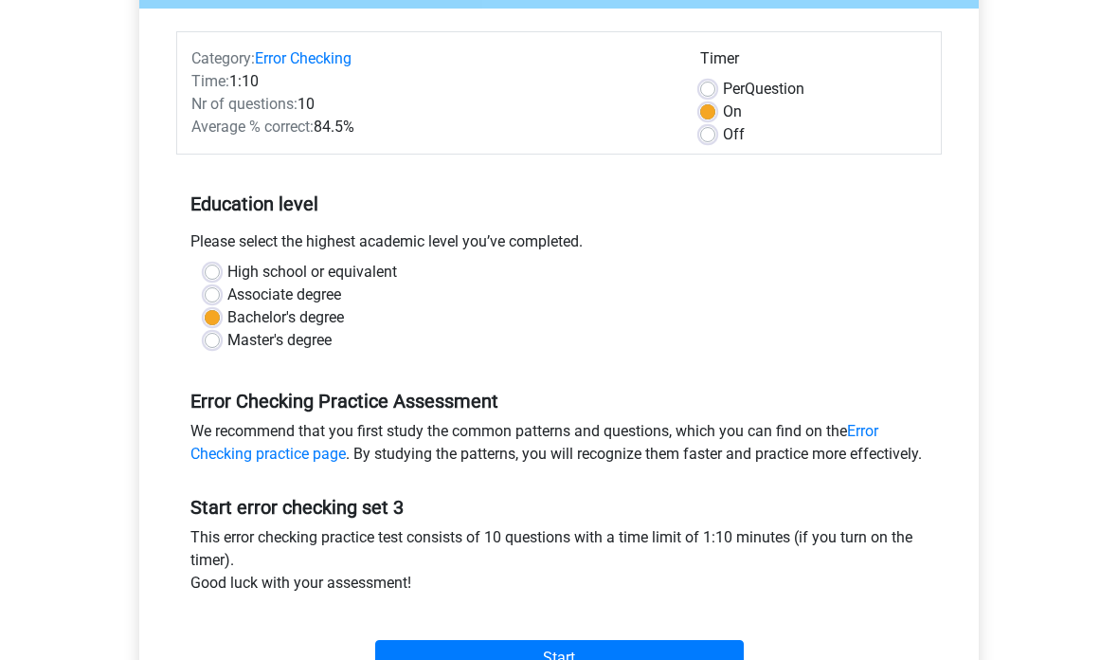
scroll to position [233, 0]
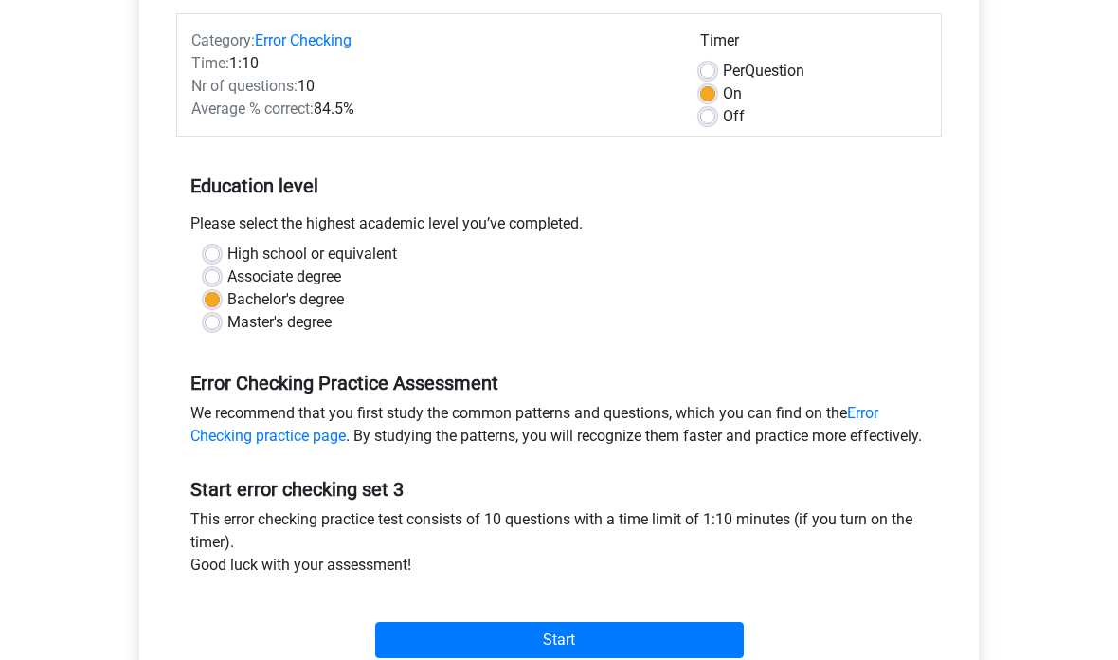
click at [585, 658] on input "Start" at bounding box center [559, 640] width 369 height 36
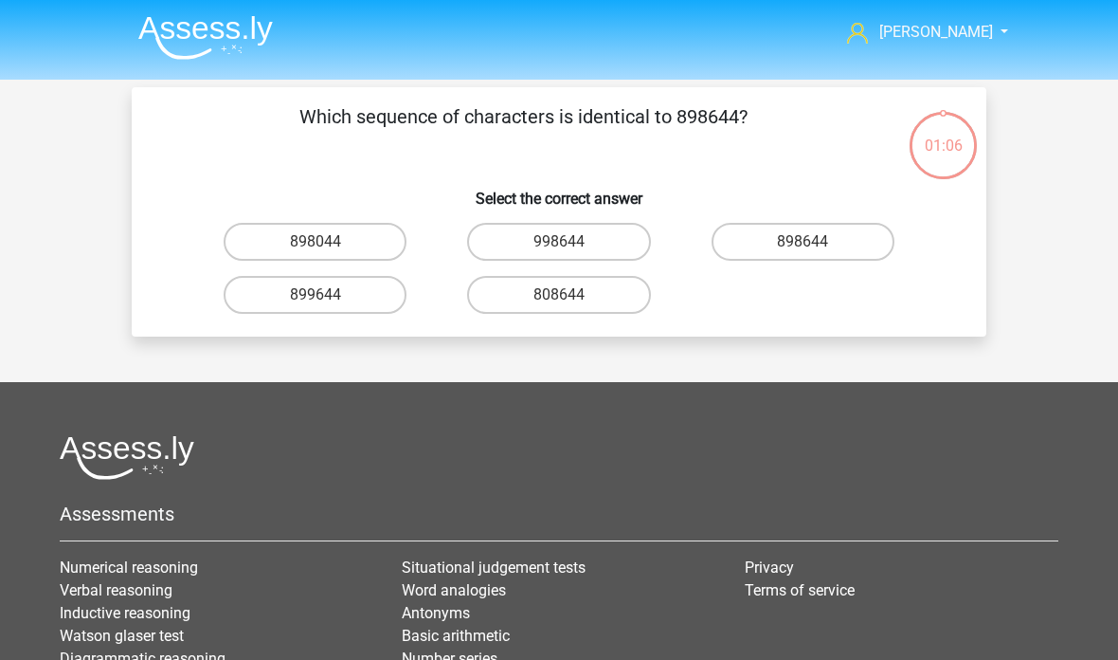
click at [849, 235] on label "898644" at bounding box center [803, 242] width 183 height 38
click at [815, 242] on input "898644" at bounding box center [809, 248] width 12 height 12
radio input "true"
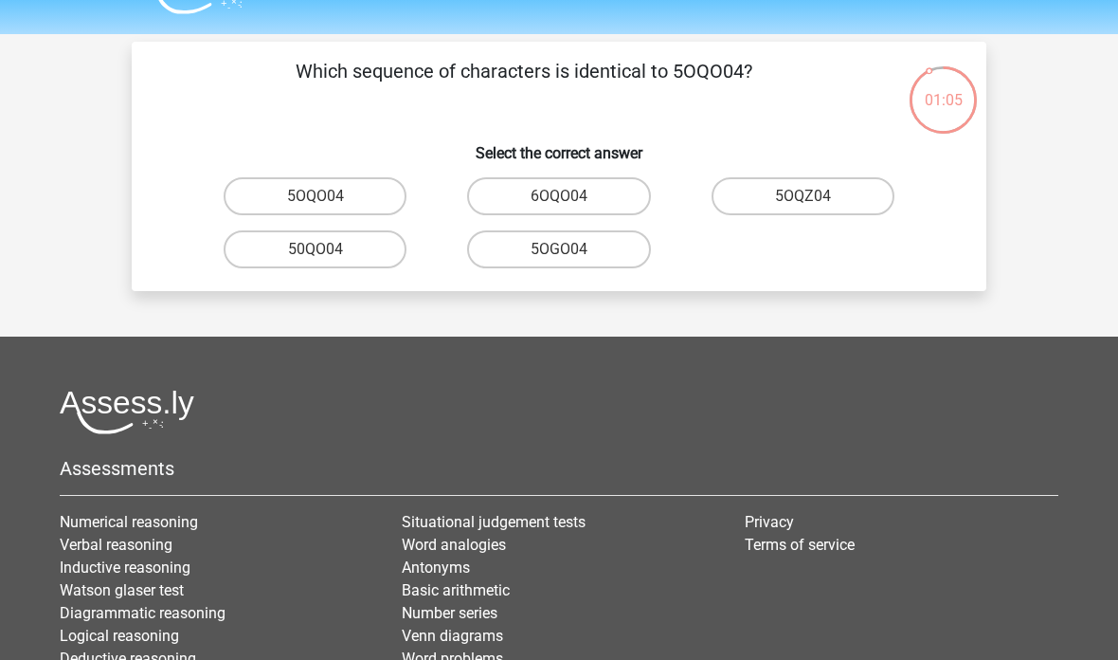
scroll to position [44, 0]
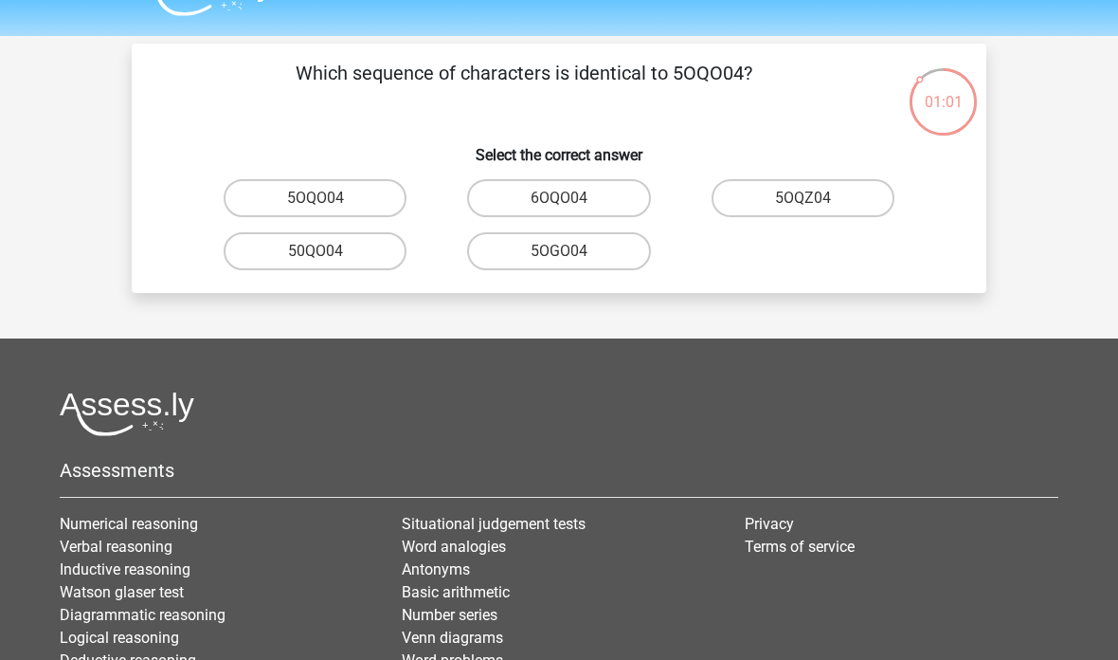
click at [373, 199] on label "5OQO04" at bounding box center [315, 198] width 183 height 38
click at [328, 199] on input "5OQO04" at bounding box center [322, 204] width 12 height 12
radio input "true"
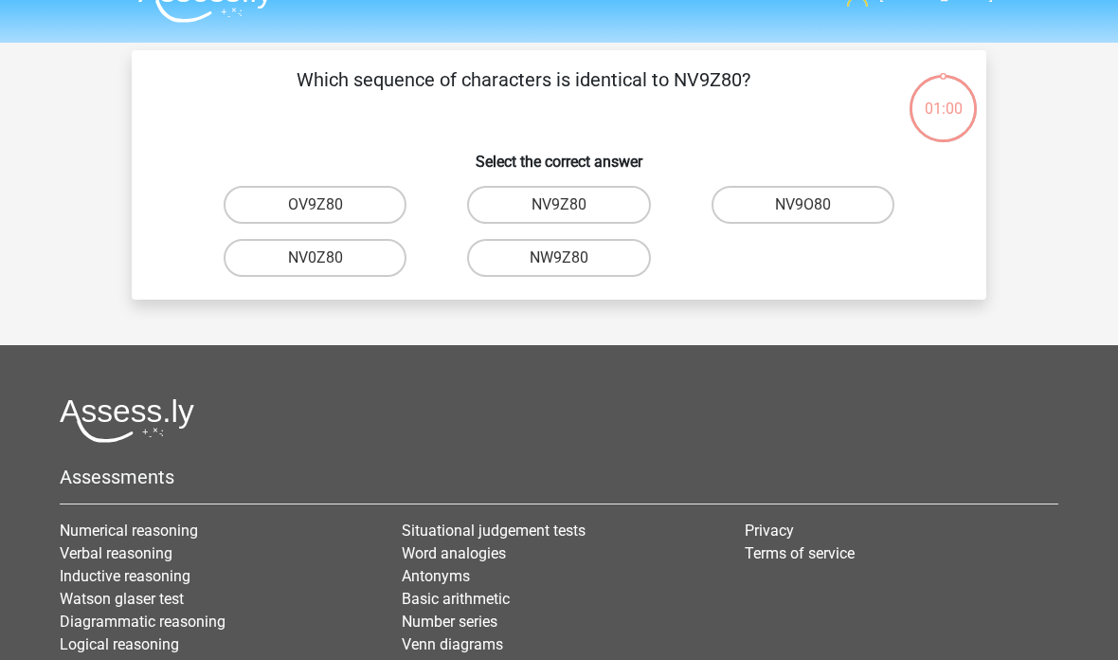
scroll to position [37, 0]
click at [617, 197] on label "NV9Z80" at bounding box center [558, 205] width 183 height 38
click at [572, 205] on input "NV9Z80" at bounding box center [565, 211] width 12 height 12
radio input "true"
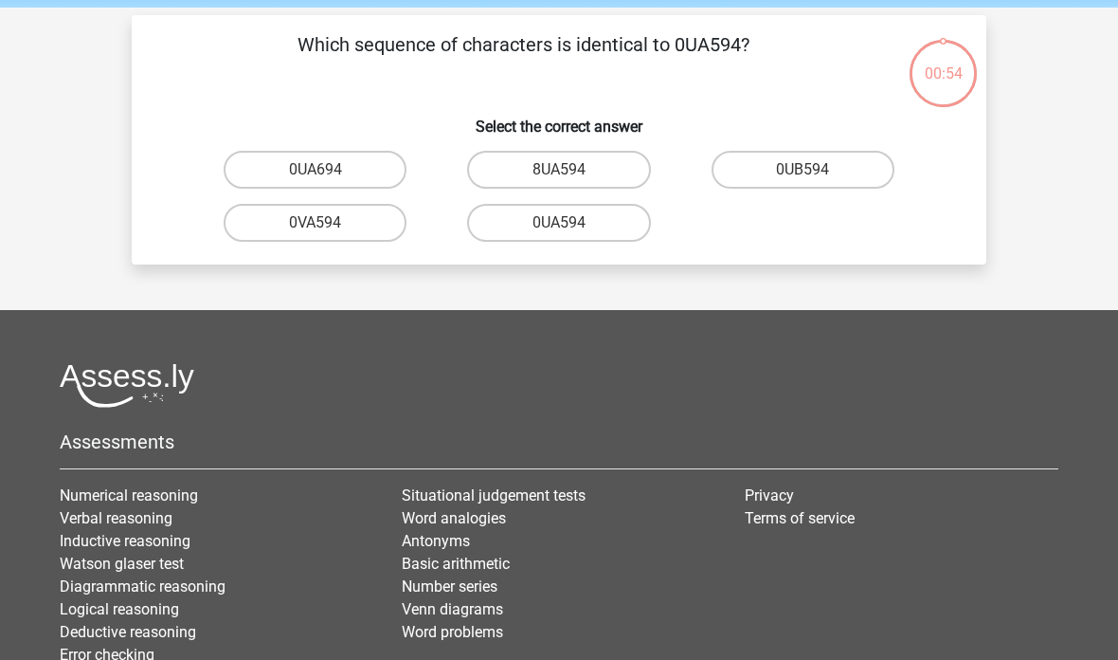
scroll to position [0, 0]
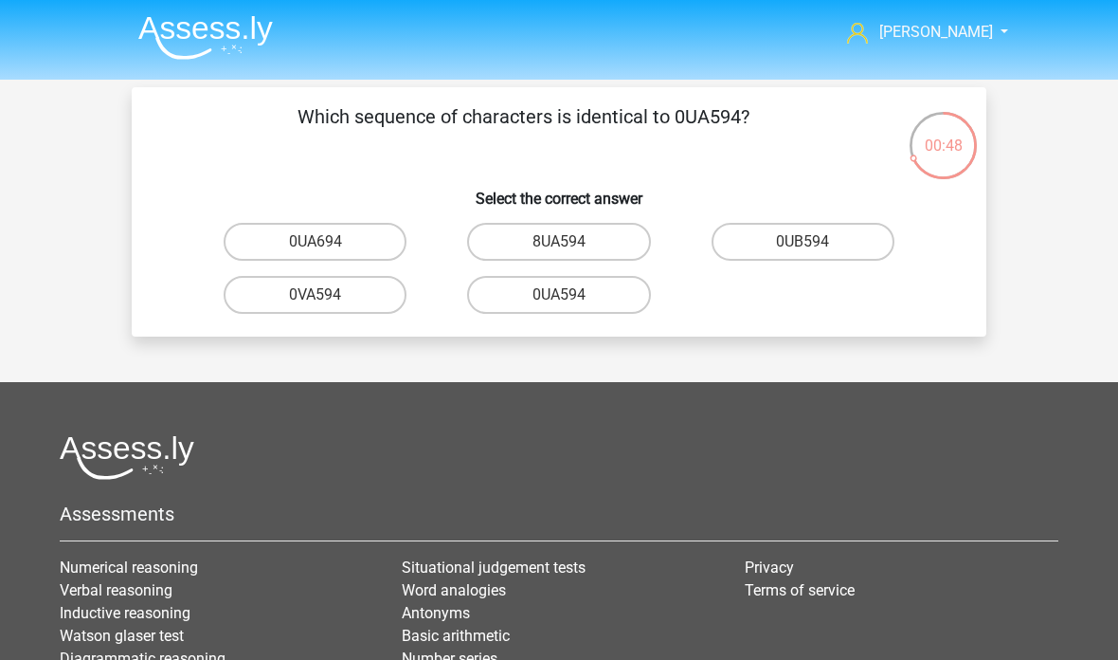
click at [614, 298] on label "0UA594" at bounding box center [558, 295] width 183 height 38
click at [572, 298] on input "0UA594" at bounding box center [565, 301] width 12 height 12
radio input "true"
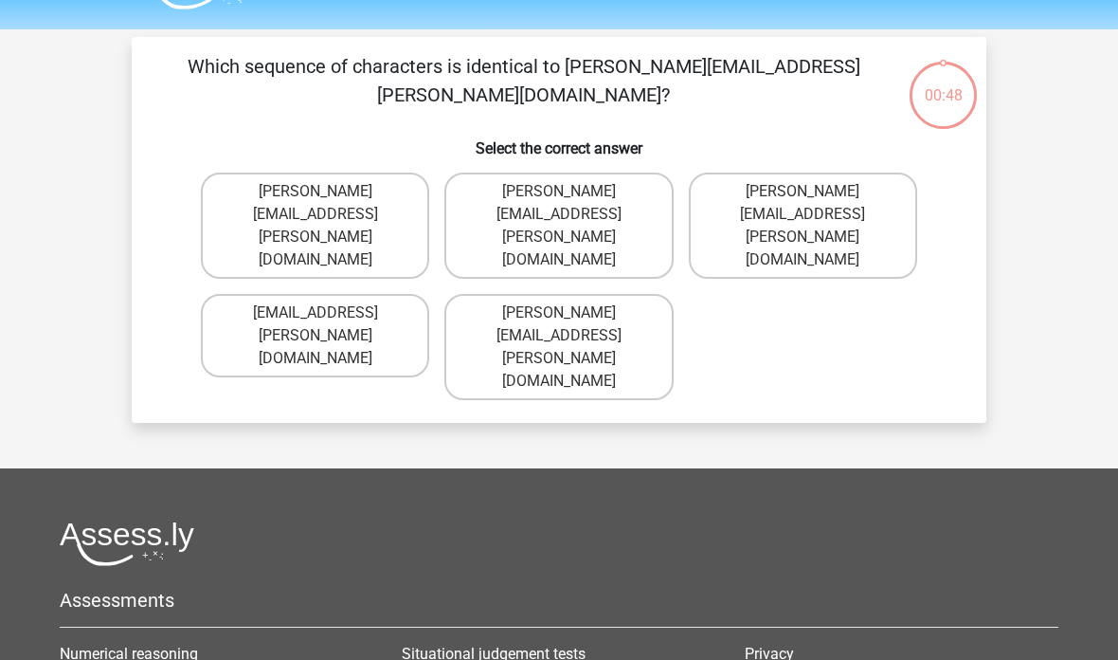
scroll to position [50, 0]
click at [643, 294] on label "Noah+Patterson@joymail.gr" at bounding box center [559, 347] width 228 height 106
click at [572, 313] on input "Noah+Patterson@joymail.gr" at bounding box center [565, 319] width 12 height 12
radio input "true"
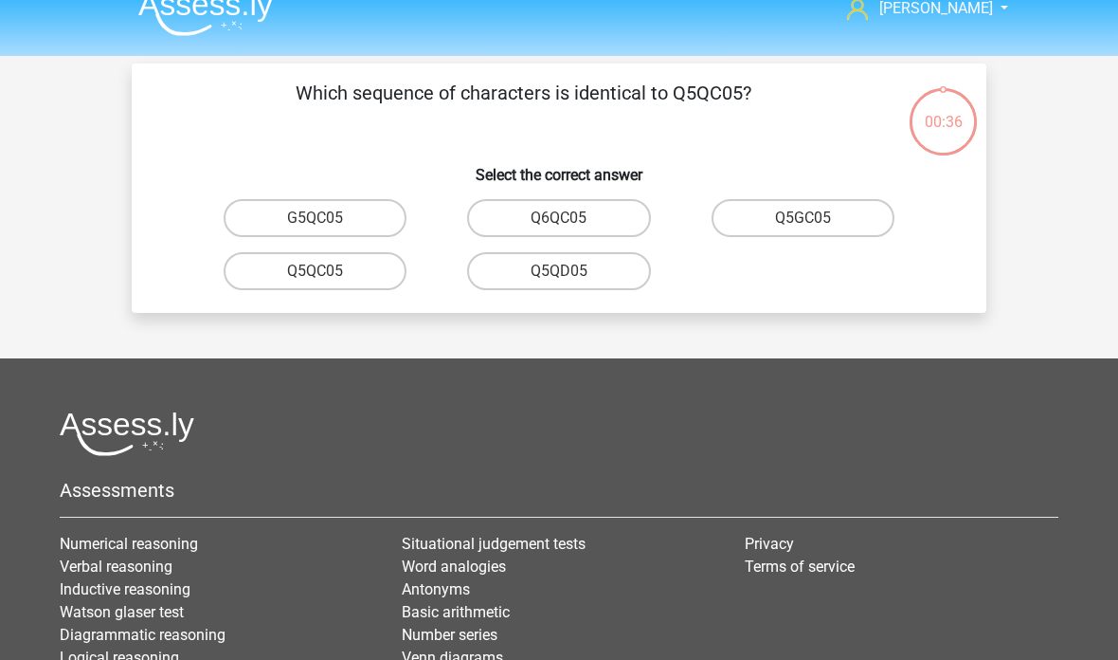
scroll to position [24, 0]
click at [371, 288] on label "Q5QC05" at bounding box center [315, 271] width 183 height 38
click at [328, 283] on input "Q5QC05" at bounding box center [322, 277] width 12 height 12
radio input "true"
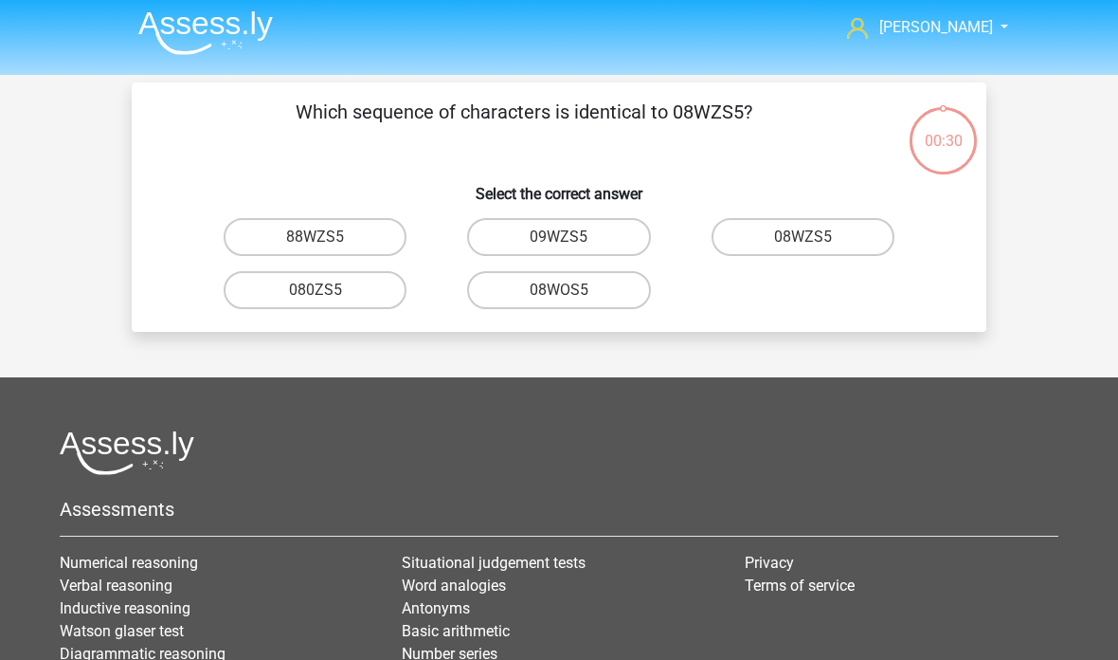
scroll to position [5, 0]
click at [807, 246] on input "08WZS5" at bounding box center [809, 243] width 12 height 12
radio input "true"
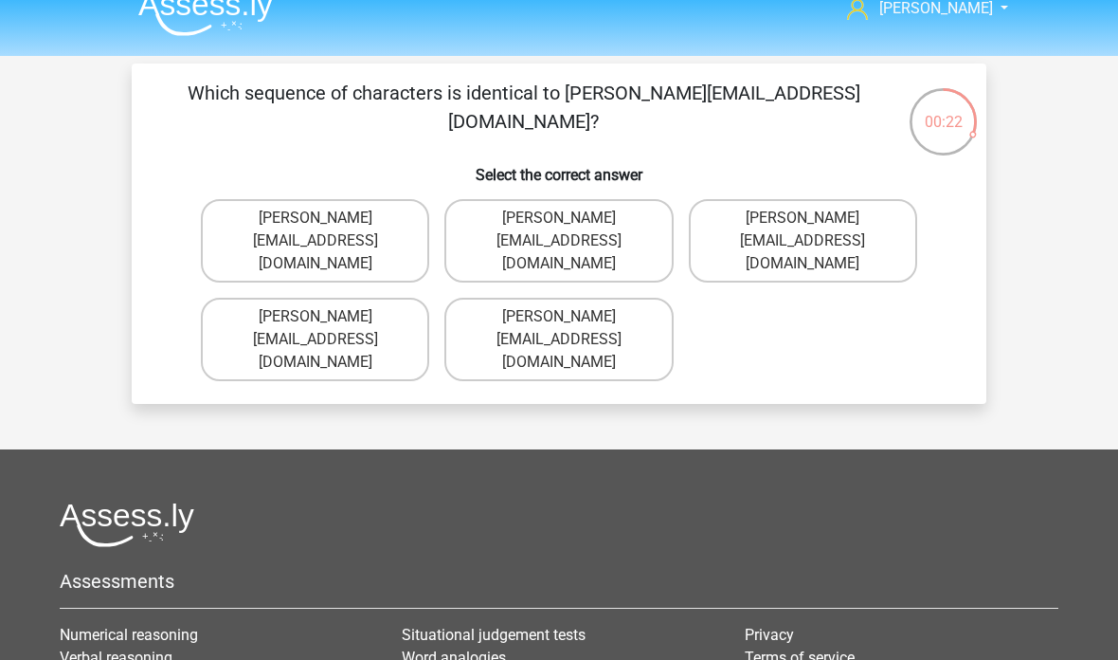
scroll to position [11, 0]
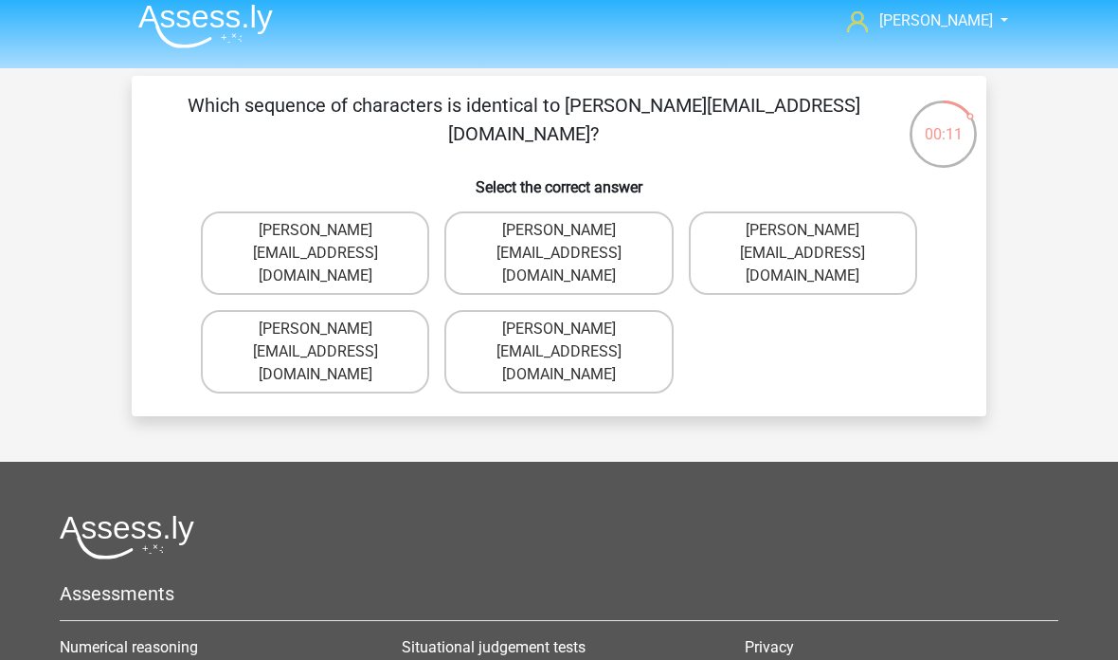
click at [828, 245] on label "Edward-Mead@joinmail.co.uk" at bounding box center [803, 252] width 228 height 83
click at [815, 243] on input "Edward-Mead@joinmail.co.uk" at bounding box center [809, 236] width 12 height 12
radio input "true"
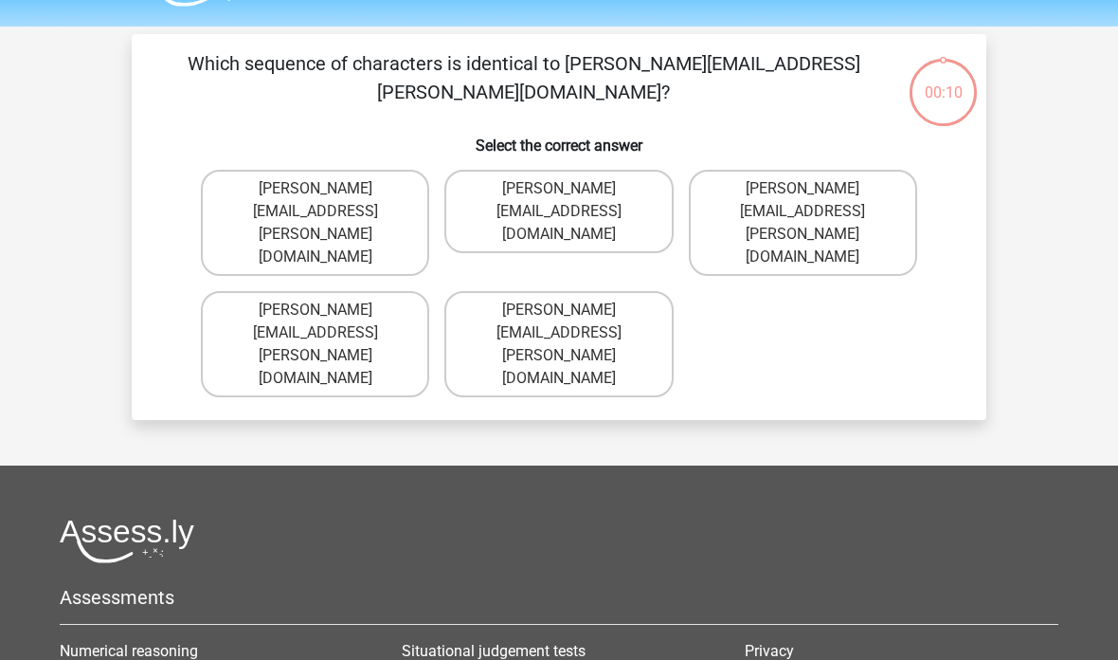
scroll to position [0, 0]
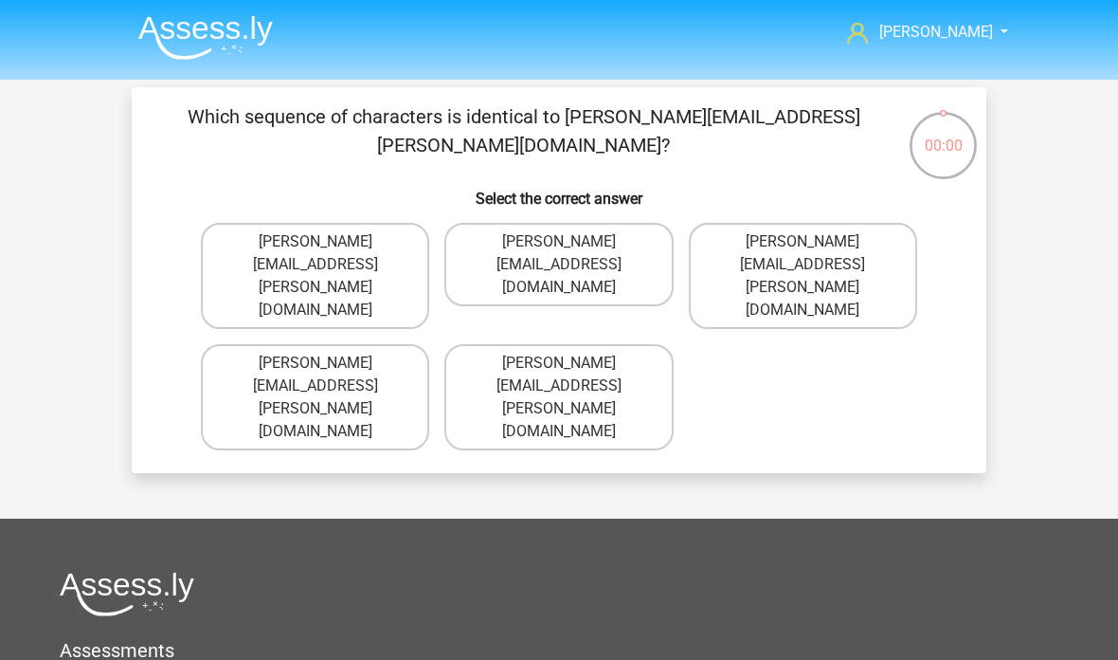
click at [394, 244] on label "Freddie+Knight@joymail.co.uk" at bounding box center [315, 276] width 228 height 106
click at [328, 244] on input "Freddie+Knight@joymail.co.uk" at bounding box center [322, 248] width 12 height 12
radio input "true"
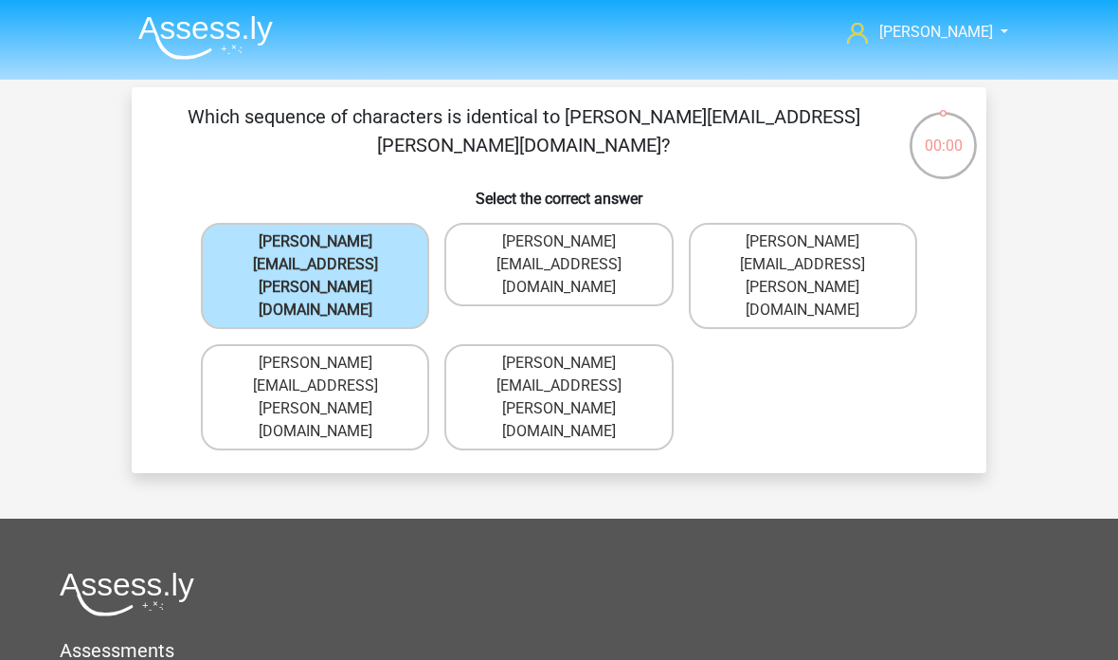
click at [387, 239] on label "Freddie+Knight@joymail.co.uk" at bounding box center [315, 276] width 228 height 106
click at [328, 242] on input "Freddie+Knight@joymail.co.uk" at bounding box center [322, 248] width 12 height 12
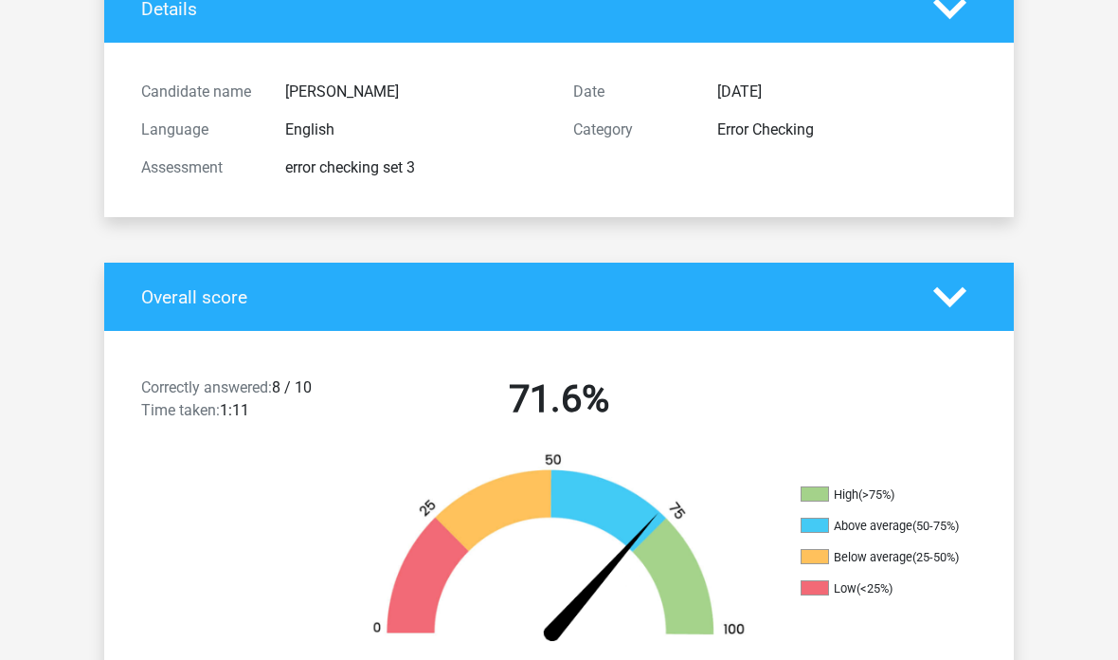
scroll to position [150, 0]
click at [959, 313] on icon at bounding box center [950, 298] width 33 height 33
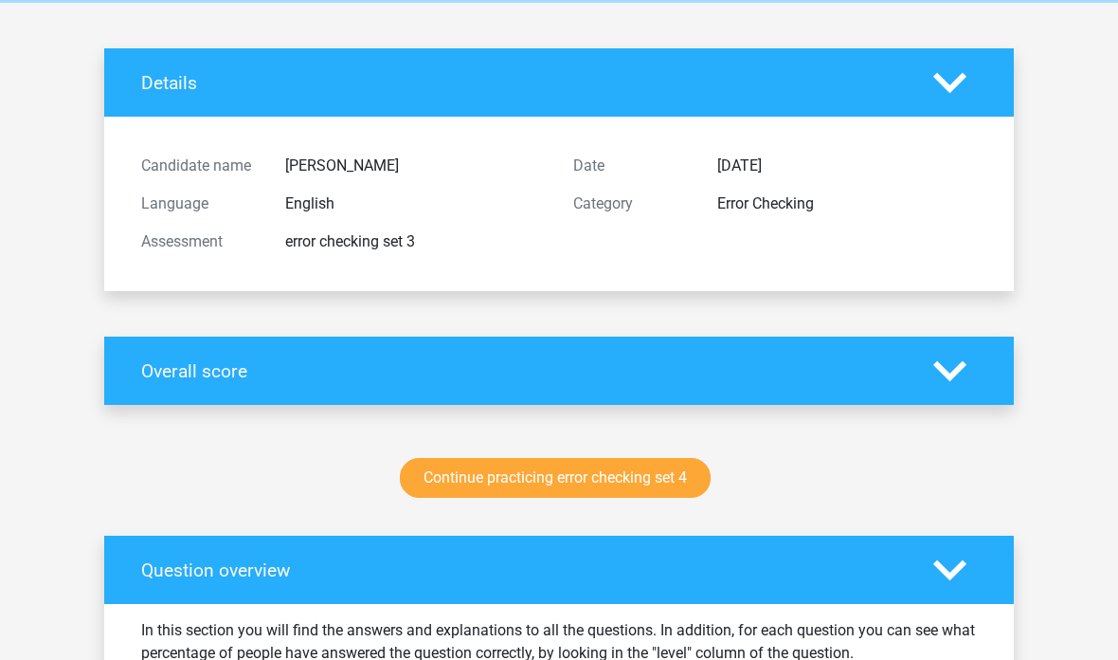
scroll to position [0, 0]
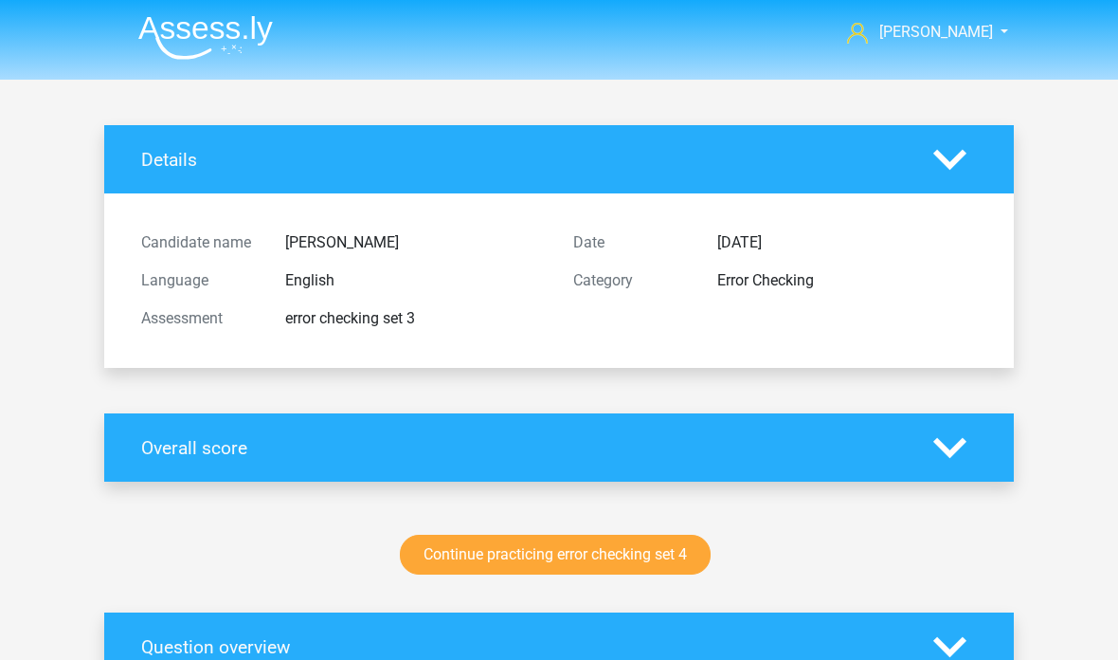
click at [189, 37] on img at bounding box center [205, 37] width 135 height 45
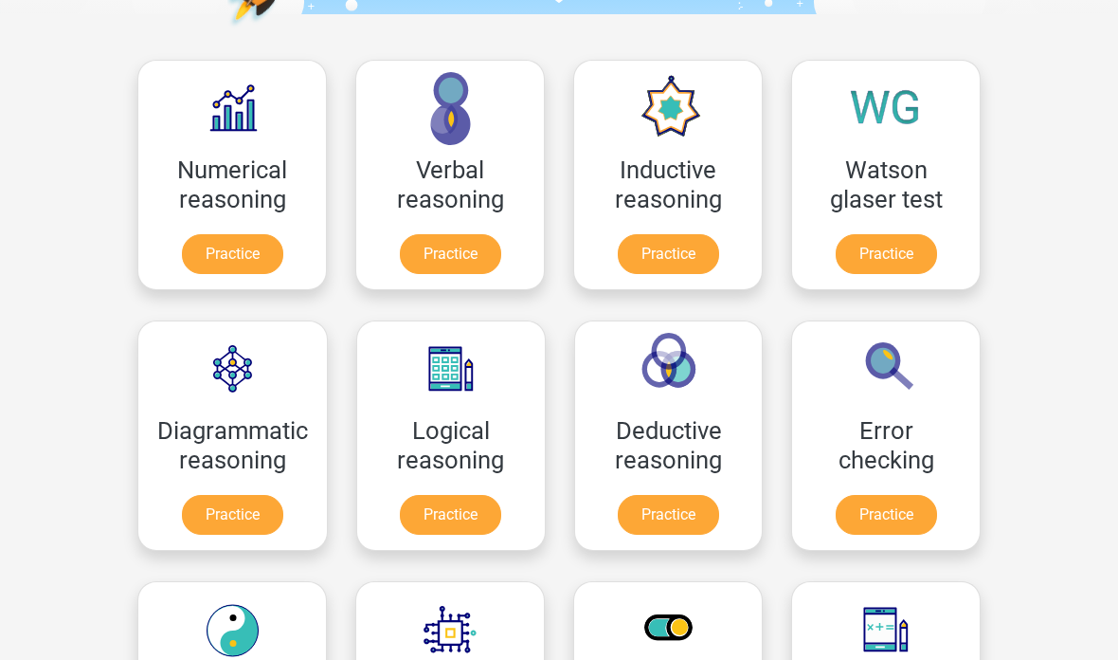
scroll to position [293, 0]
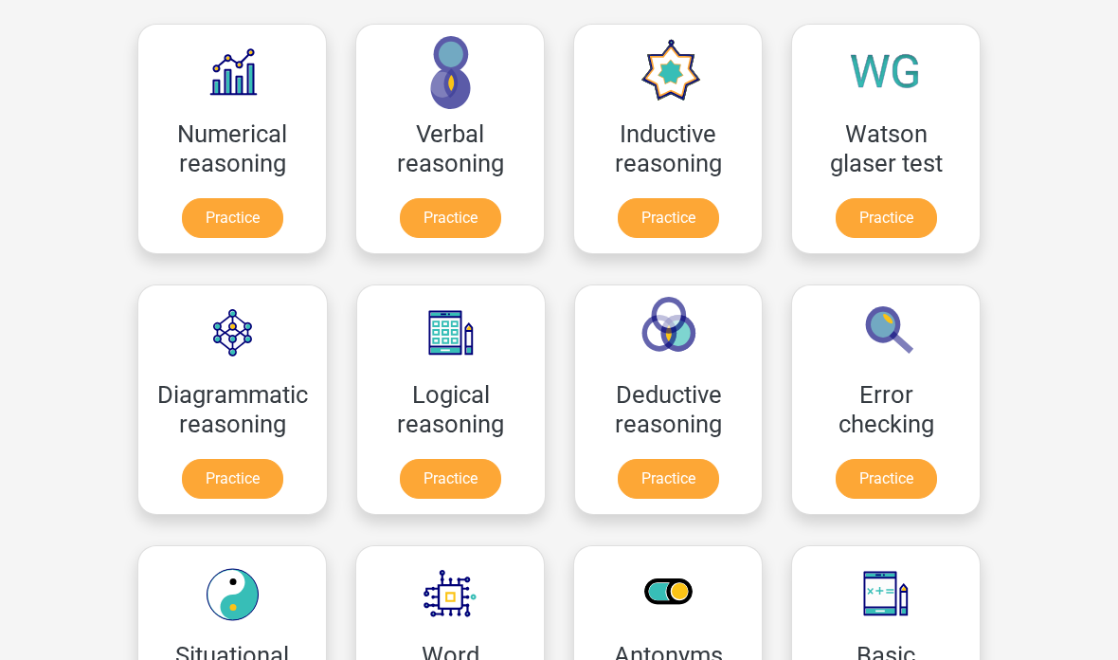
click at [483, 459] on link "Practice" at bounding box center [450, 479] width 101 height 40
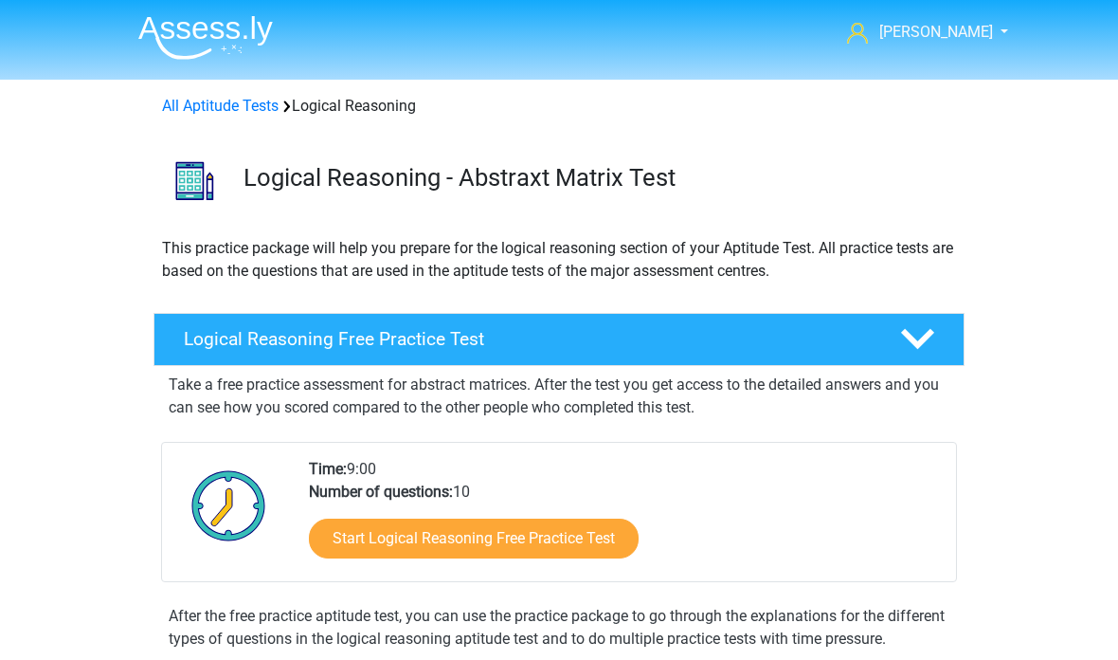
click at [528, 533] on link "Start Logical Reasoning Free Practice Test" at bounding box center [474, 538] width 330 height 40
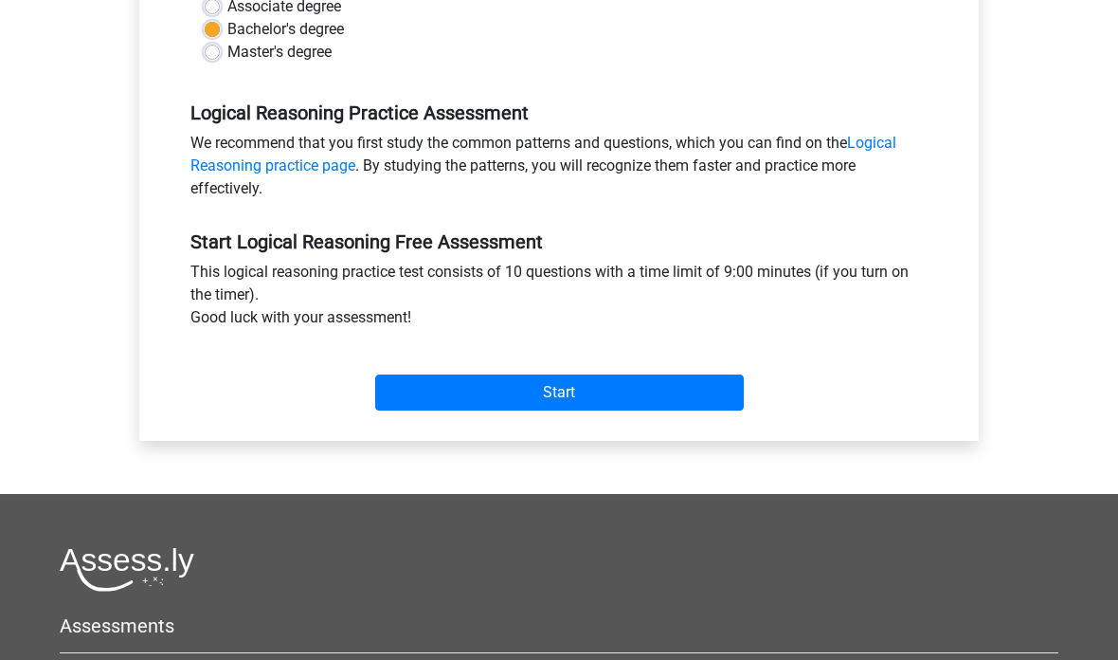
scroll to position [511, 0]
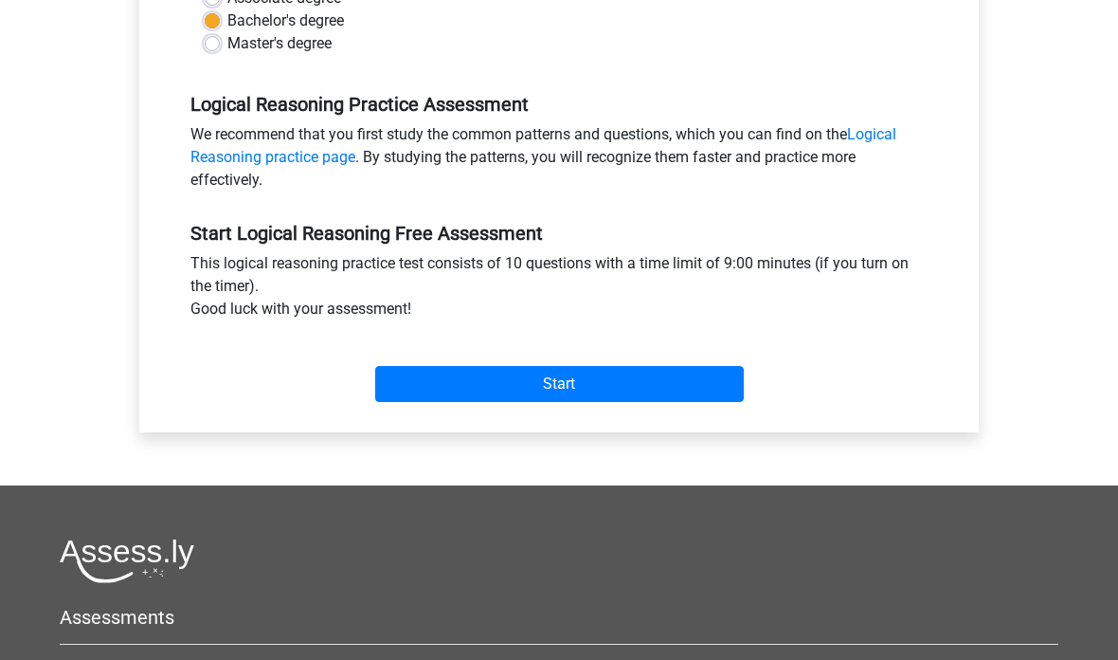
click at [629, 381] on input "Start" at bounding box center [559, 385] width 369 height 36
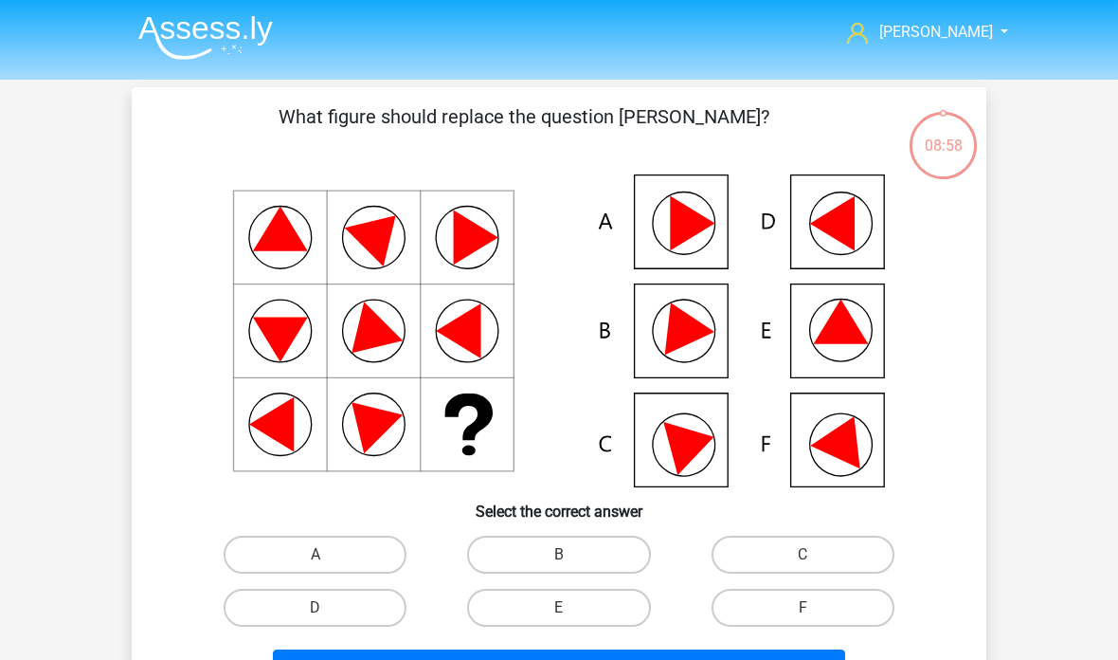
click at [224, 25] on img at bounding box center [205, 37] width 135 height 45
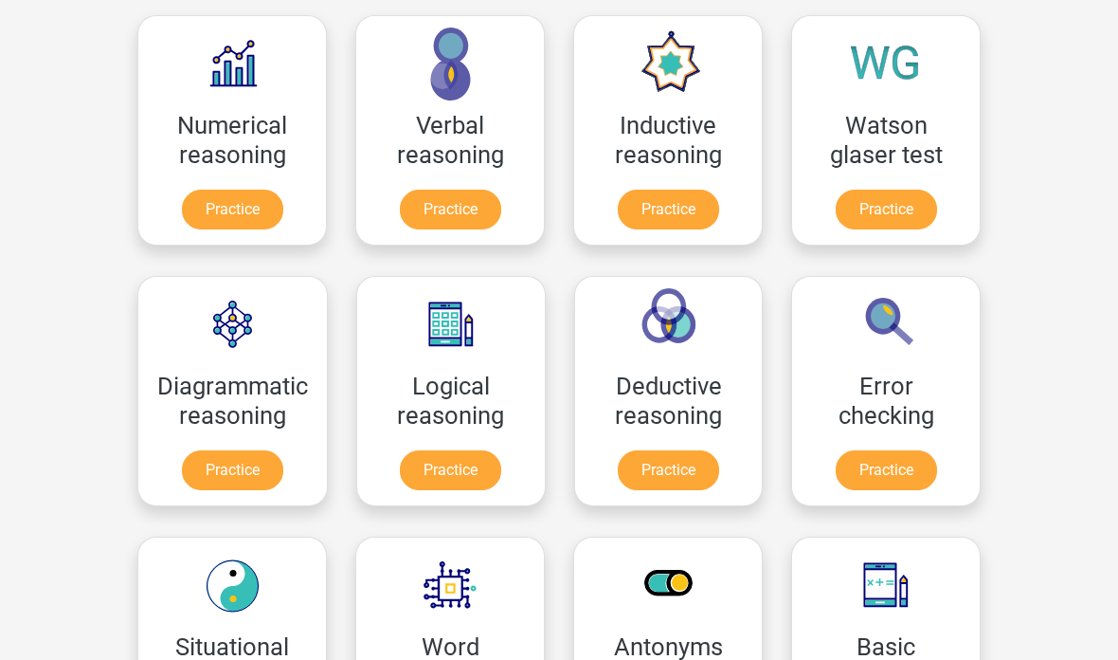
scroll to position [314, 0]
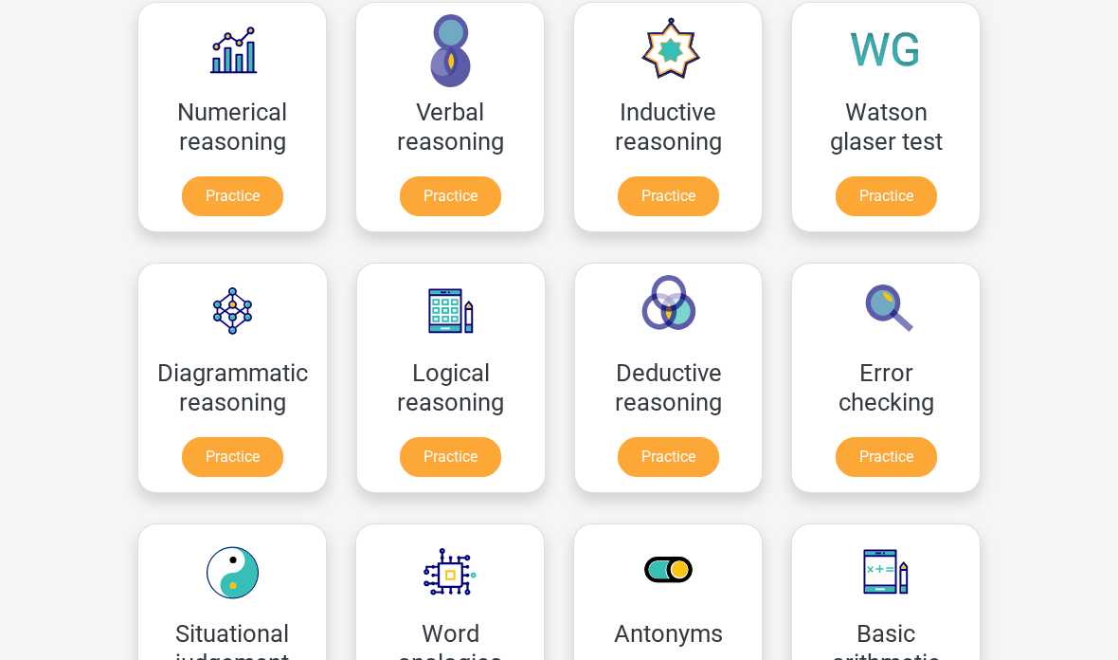
click at [480, 460] on link "Practice" at bounding box center [450, 458] width 101 height 40
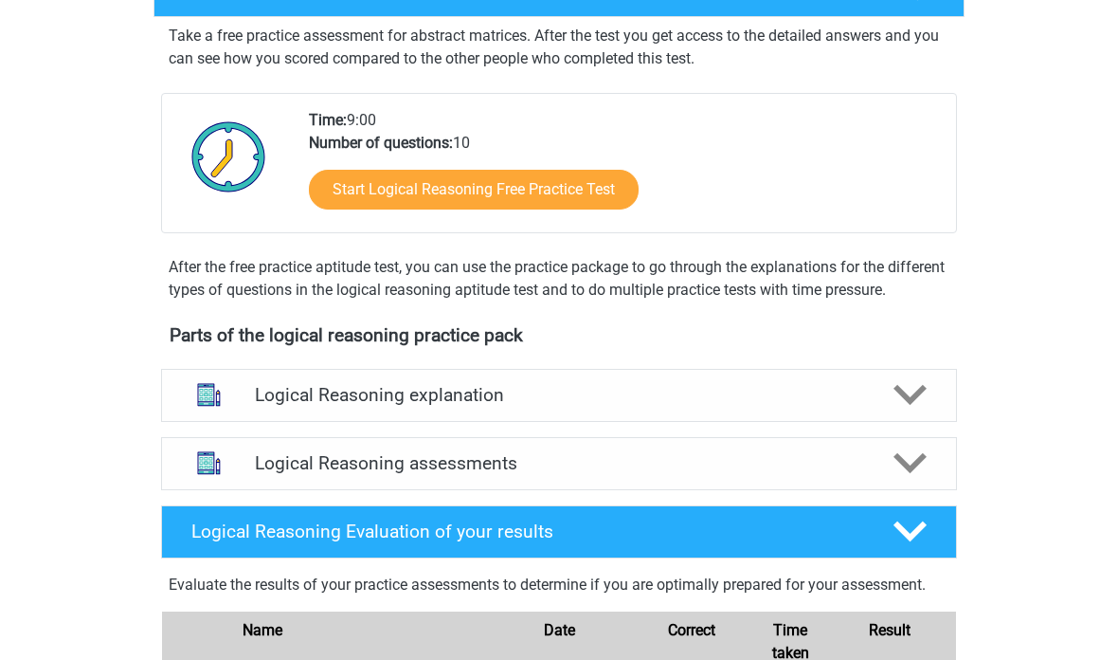
scroll to position [370, 0]
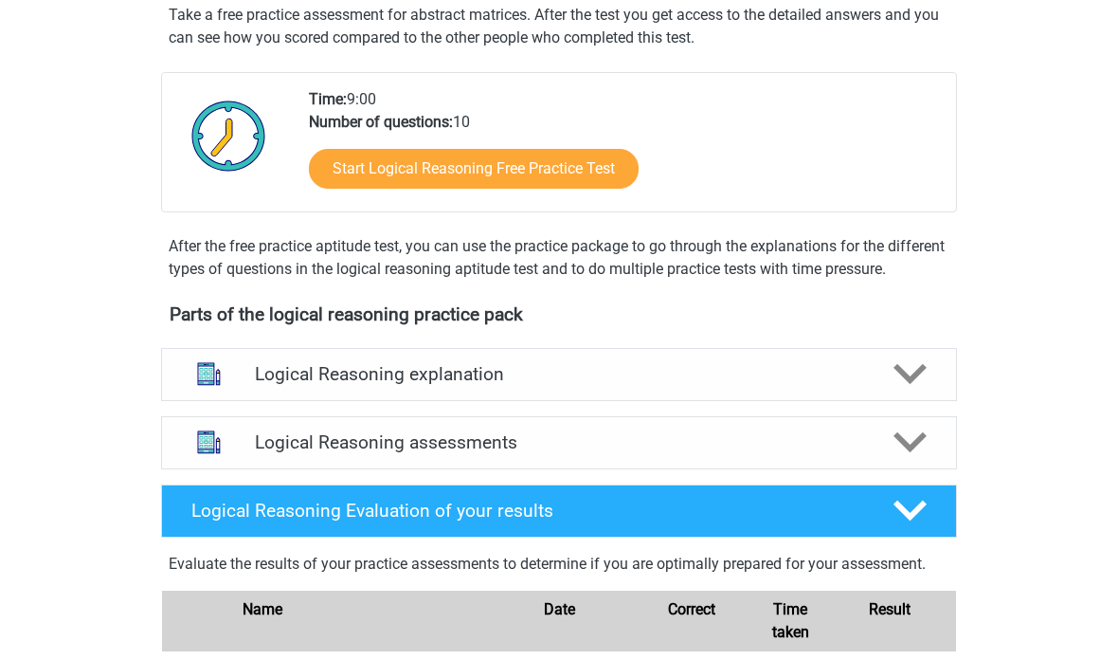
click at [579, 158] on link "Start Logical Reasoning Free Practice Test" at bounding box center [474, 169] width 330 height 40
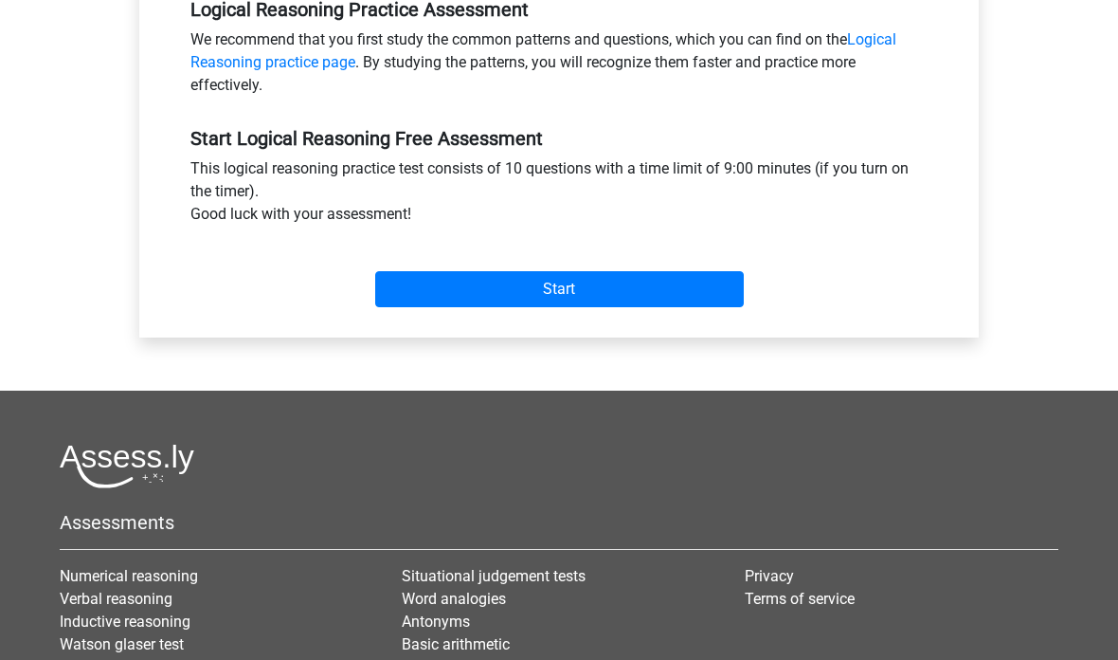
scroll to position [609, 0]
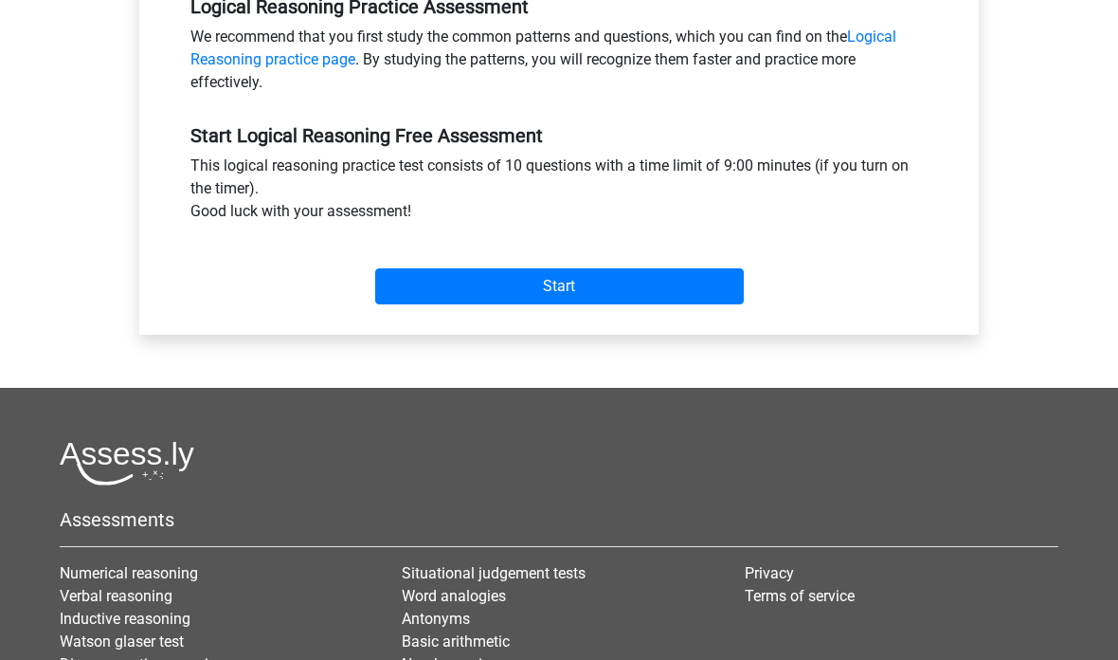
click at [622, 283] on input "Start" at bounding box center [559, 287] width 369 height 36
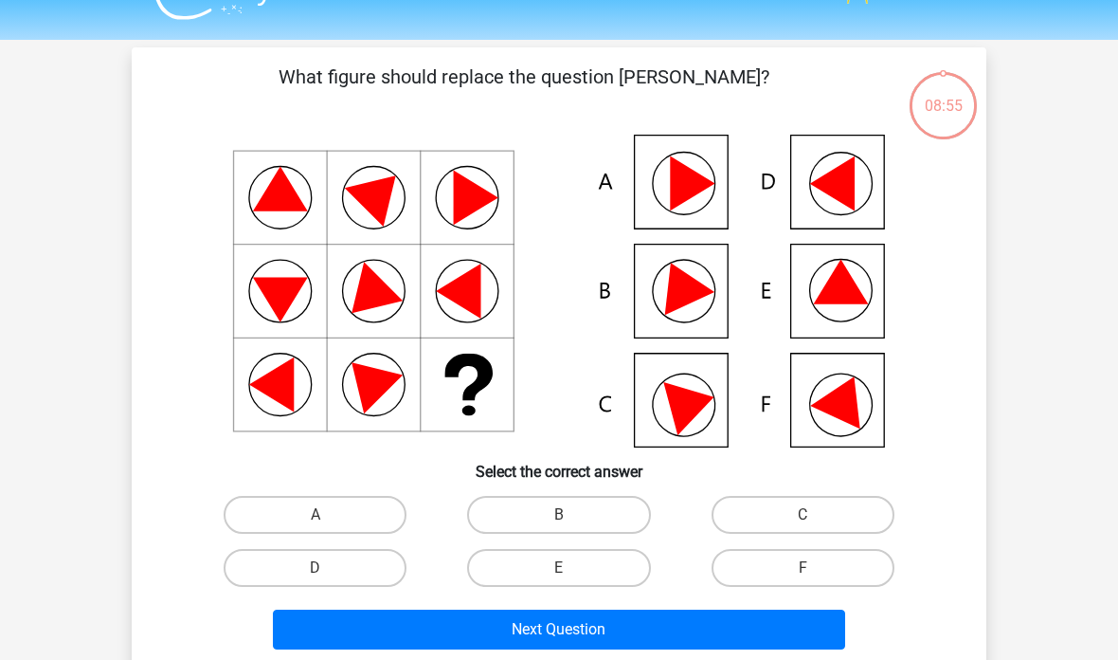
scroll to position [40, 0]
click at [612, 567] on label "E" at bounding box center [558, 568] width 183 height 38
click at [572, 568] on input "E" at bounding box center [565, 574] width 12 height 12
radio input "true"
click at [648, 620] on button "Next Question" at bounding box center [559, 629] width 573 height 40
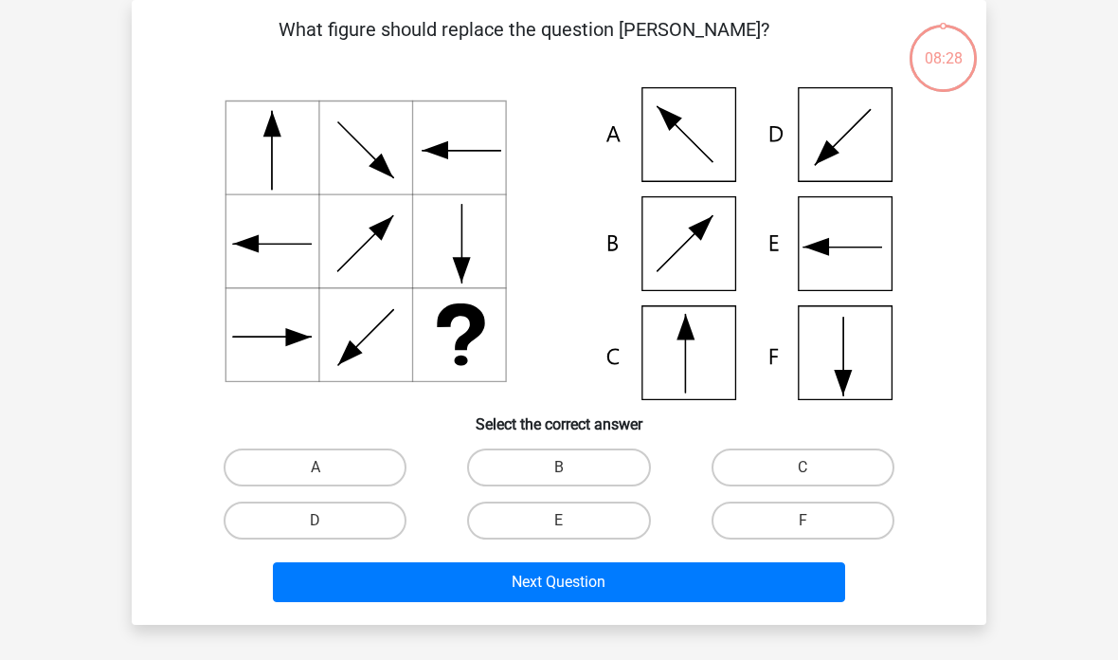
scroll to position [118, 0]
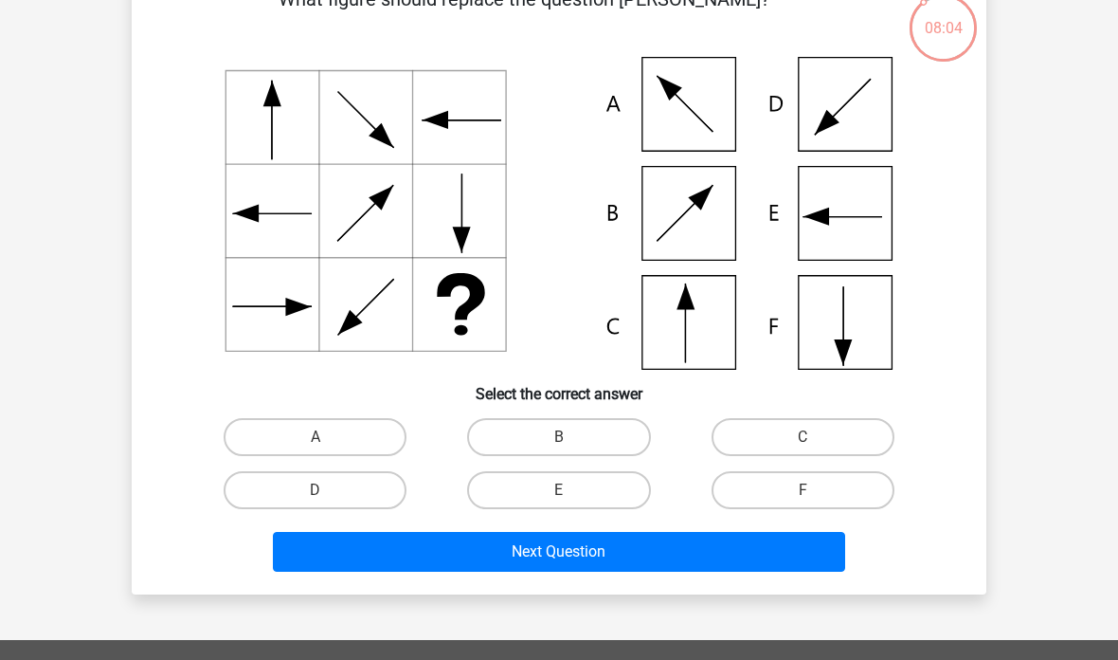
click at [782, 412] on div "C" at bounding box center [804, 436] width 244 height 53
click at [803, 441] on input "C" at bounding box center [809, 443] width 12 height 12
radio input "true"
click at [710, 559] on button "Next Question" at bounding box center [559, 552] width 573 height 40
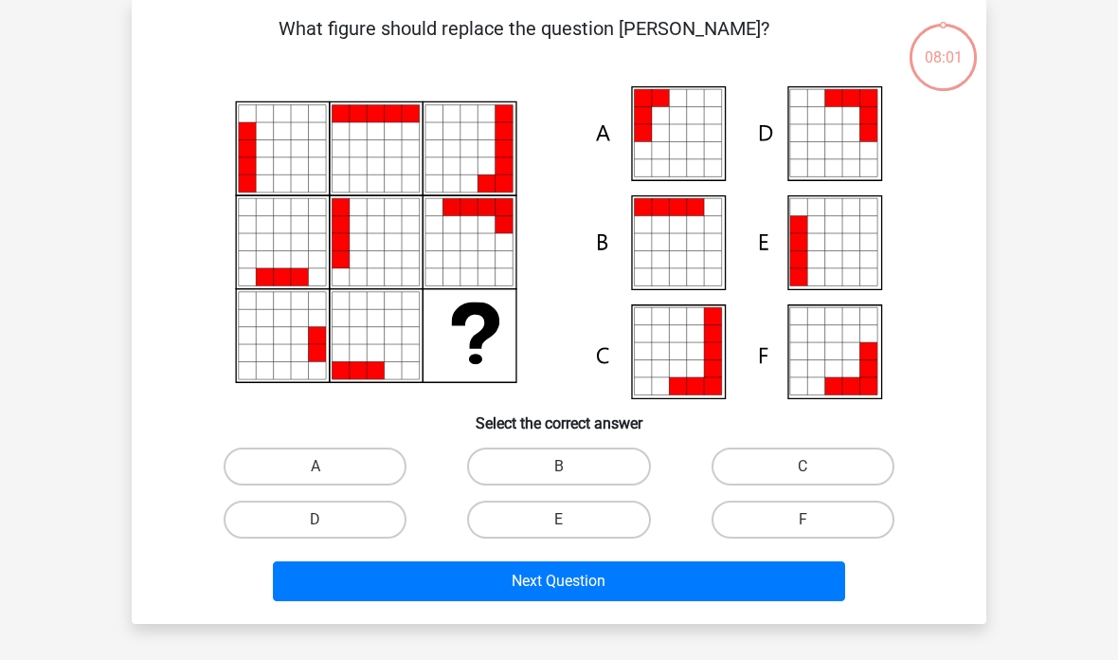
scroll to position [87, 0]
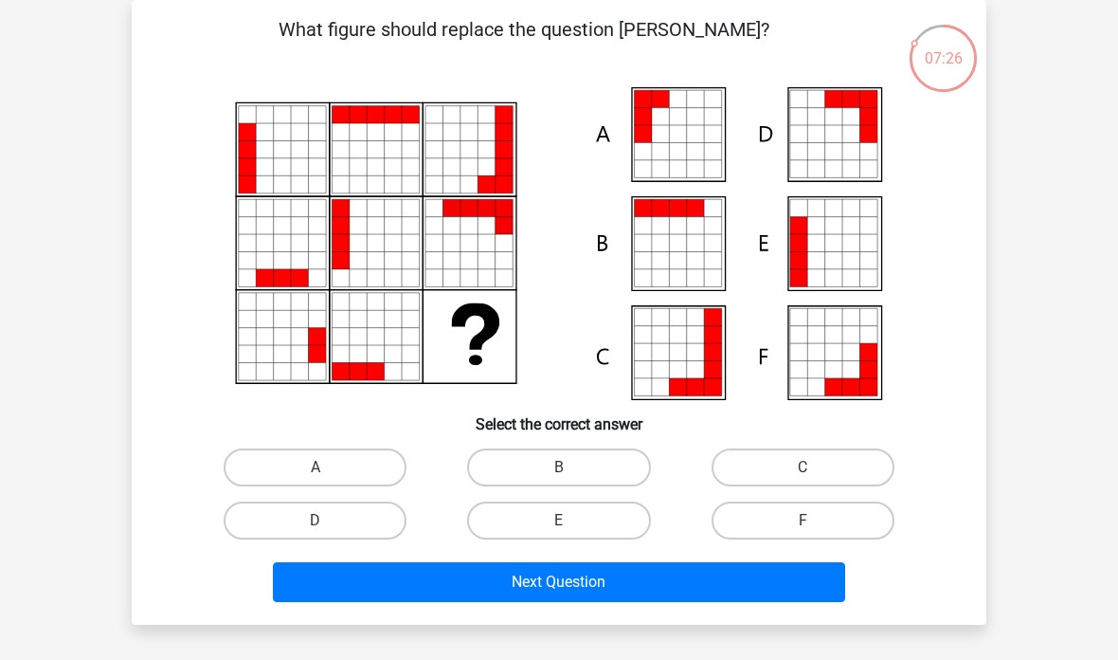
click at [371, 483] on label "A" at bounding box center [315, 467] width 183 height 38
click at [328, 480] on input "A" at bounding box center [322, 473] width 12 height 12
radio input "true"
click at [522, 592] on button "Next Question" at bounding box center [559, 582] width 573 height 40
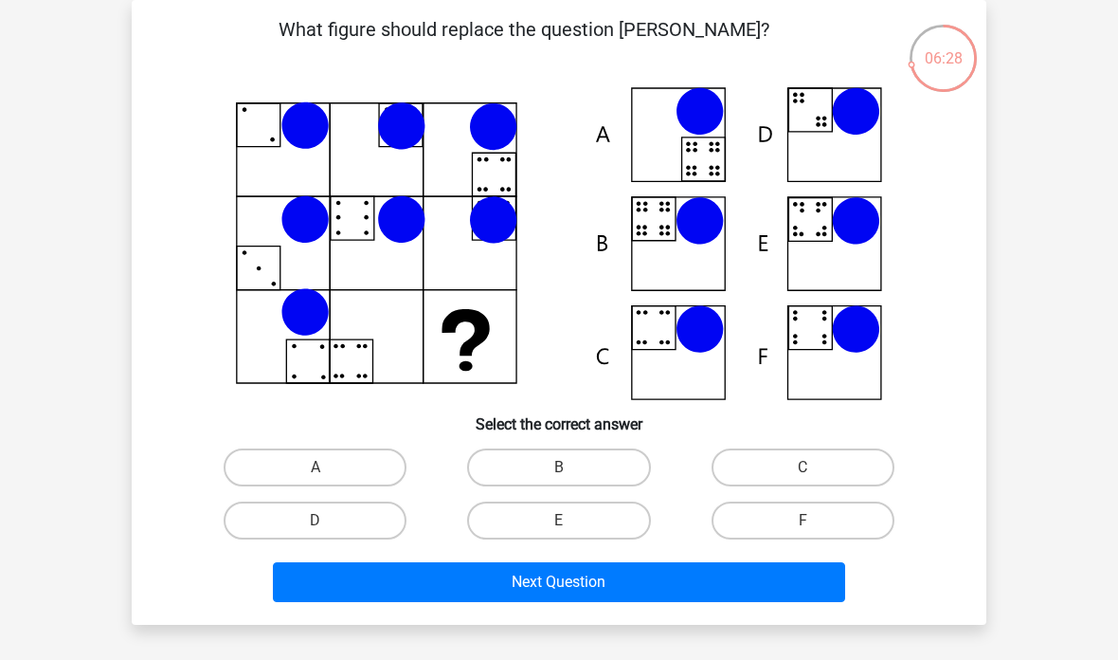
click at [587, 460] on label "B" at bounding box center [558, 467] width 183 height 38
click at [572, 467] on input "B" at bounding box center [565, 473] width 12 height 12
radio input "true"
click at [671, 595] on button "Next Question" at bounding box center [559, 582] width 573 height 40
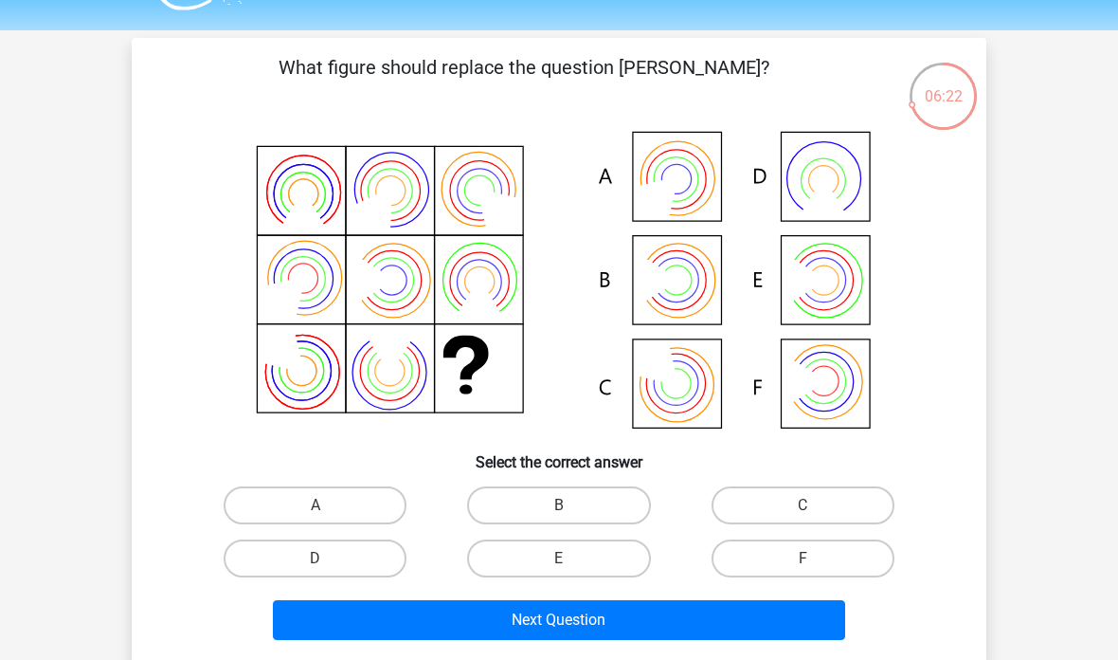
scroll to position [29, 0]
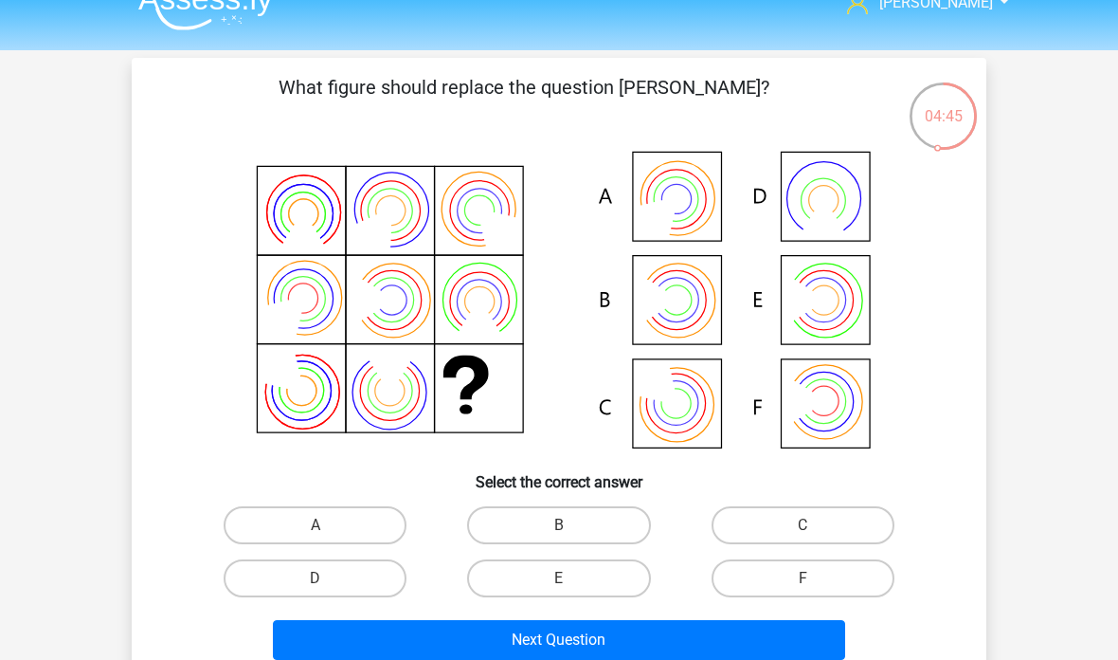
click at [603, 520] on label "B" at bounding box center [558, 525] width 183 height 38
click at [572, 525] on input "B" at bounding box center [565, 531] width 12 height 12
radio input "true"
click at [675, 646] on button "Next Question" at bounding box center [559, 640] width 573 height 40
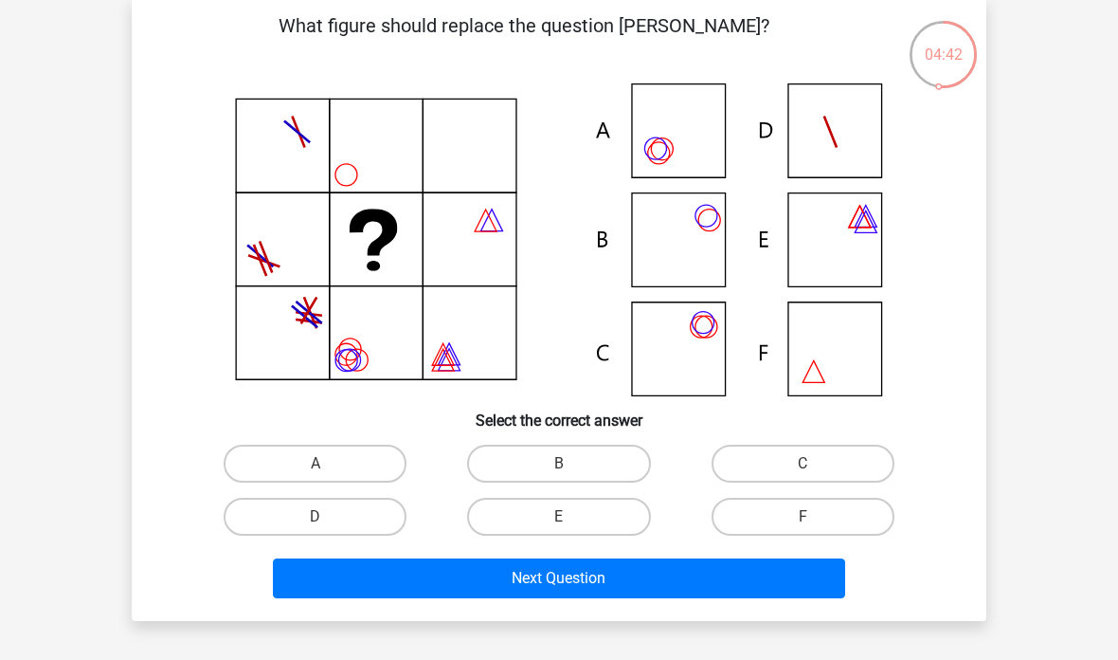
scroll to position [92, 0]
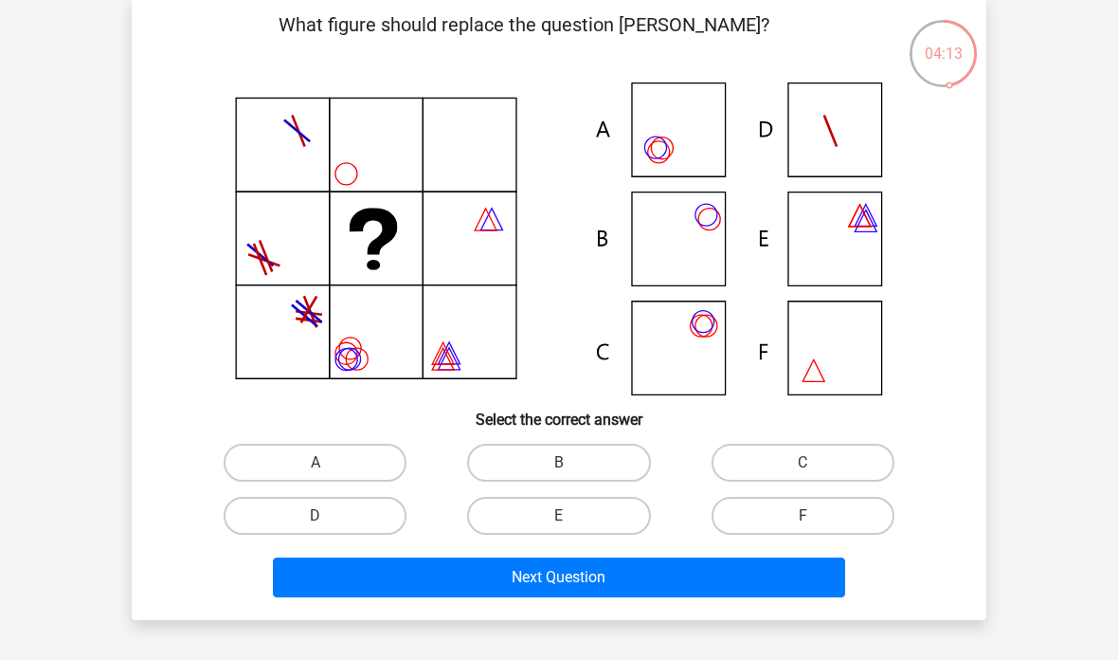
click at [793, 471] on label "C" at bounding box center [803, 463] width 183 height 38
click at [803, 471] on input "C" at bounding box center [809, 469] width 12 height 12
radio input "true"
click at [769, 593] on button "Next Question" at bounding box center [559, 577] width 573 height 40
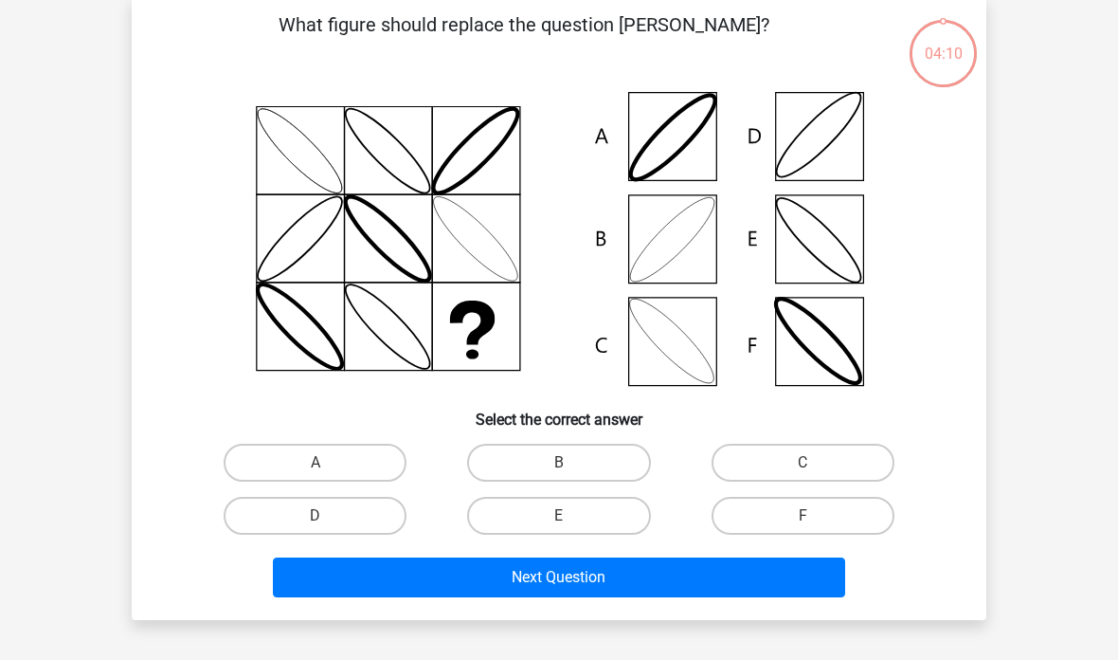
scroll to position [87, 0]
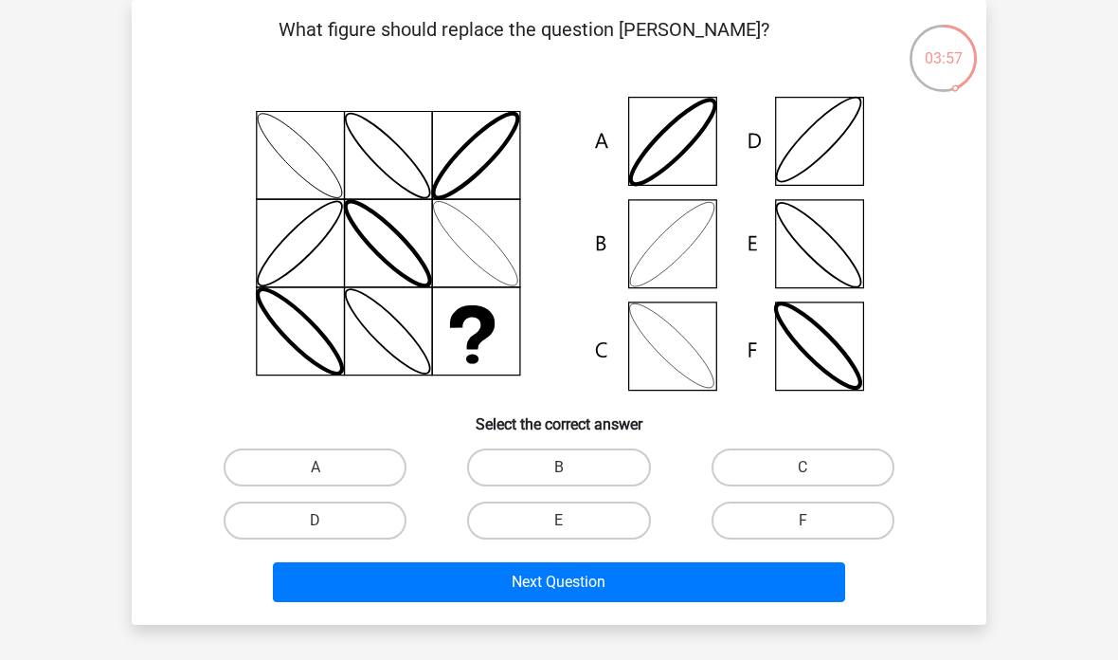
click at [618, 461] on label "B" at bounding box center [558, 467] width 183 height 38
click at [572, 467] on input "B" at bounding box center [565, 473] width 12 height 12
radio input "true"
click at [675, 600] on button "Next Question" at bounding box center [559, 582] width 573 height 40
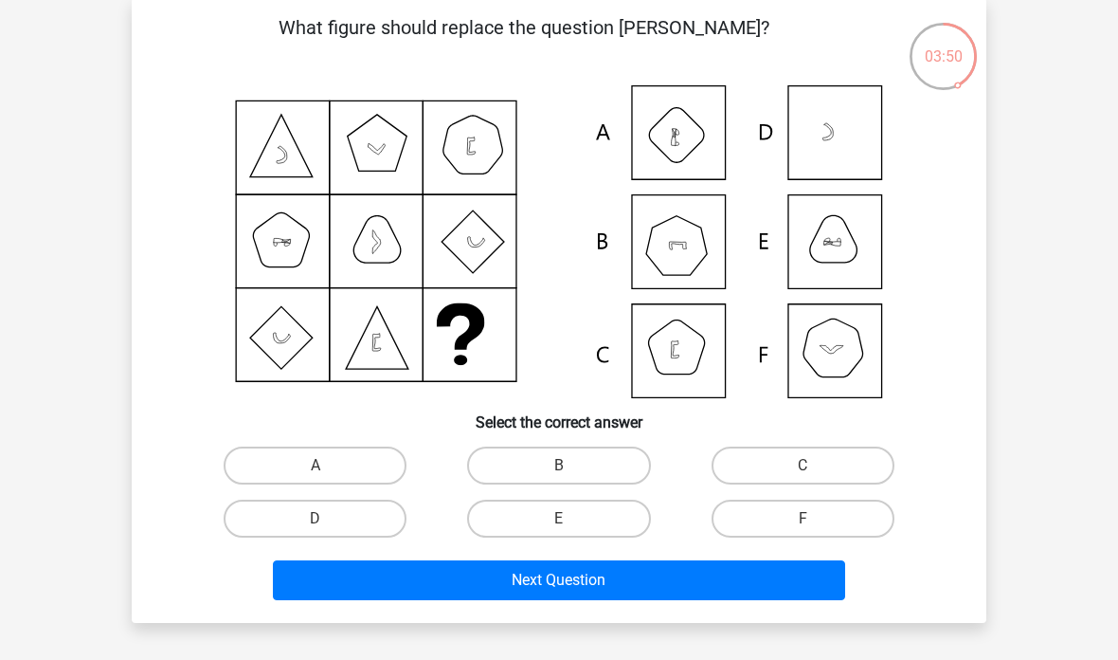
scroll to position [74, 0]
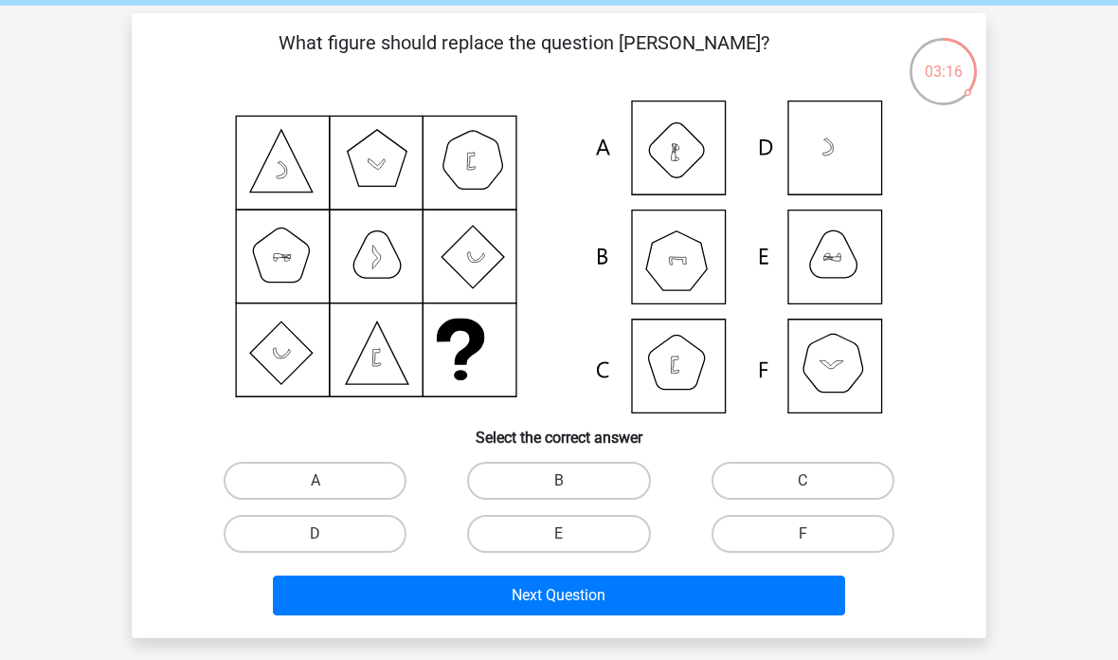
click at [825, 519] on label "F" at bounding box center [803, 534] width 183 height 38
click at [815, 534] on input "F" at bounding box center [809, 540] width 12 height 12
radio input "true"
click at [645, 576] on button "Next Question" at bounding box center [559, 595] width 573 height 40
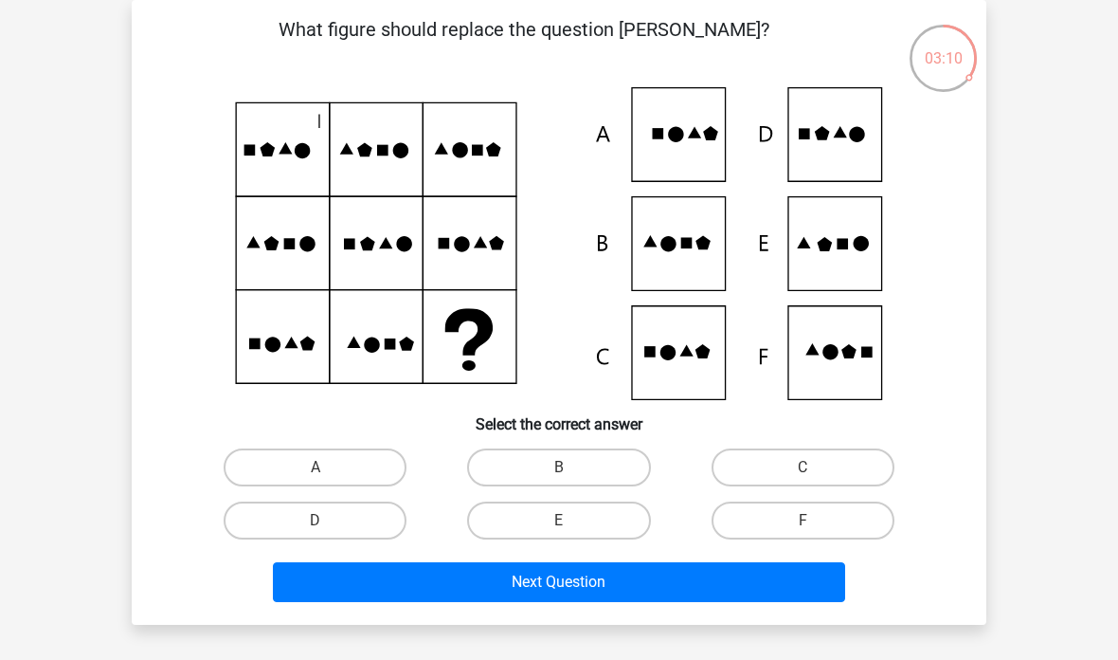
scroll to position [51, 0]
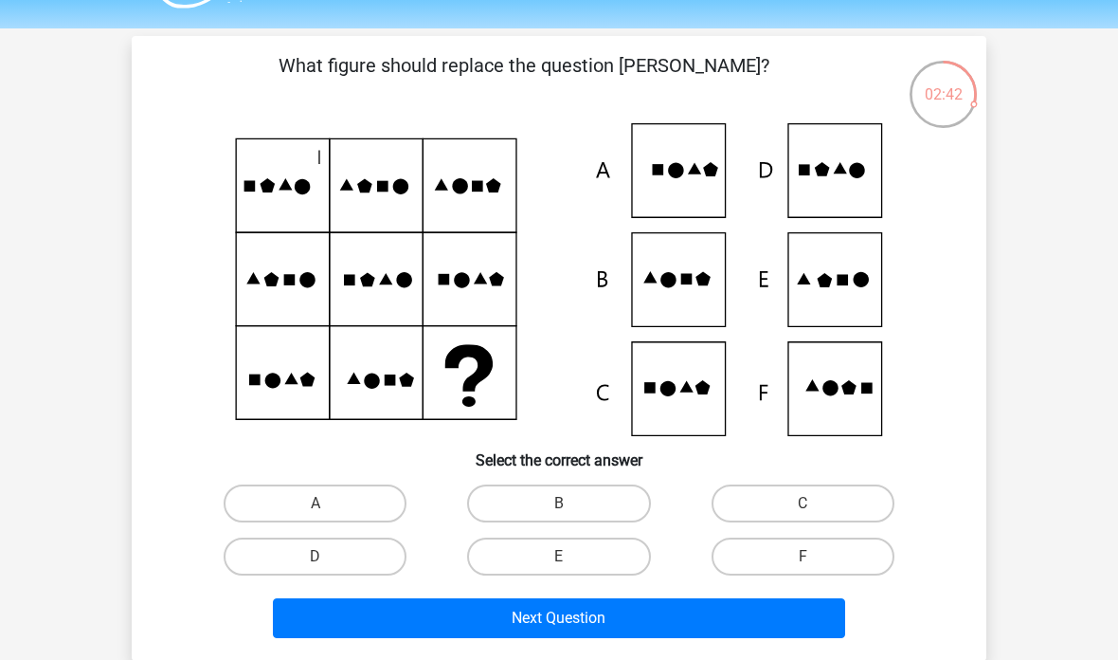
click at [609, 558] on label "E" at bounding box center [558, 556] width 183 height 38
click at [572, 558] on input "E" at bounding box center [565, 562] width 12 height 12
radio input "true"
click at [666, 621] on button "Next Question" at bounding box center [559, 618] width 573 height 40
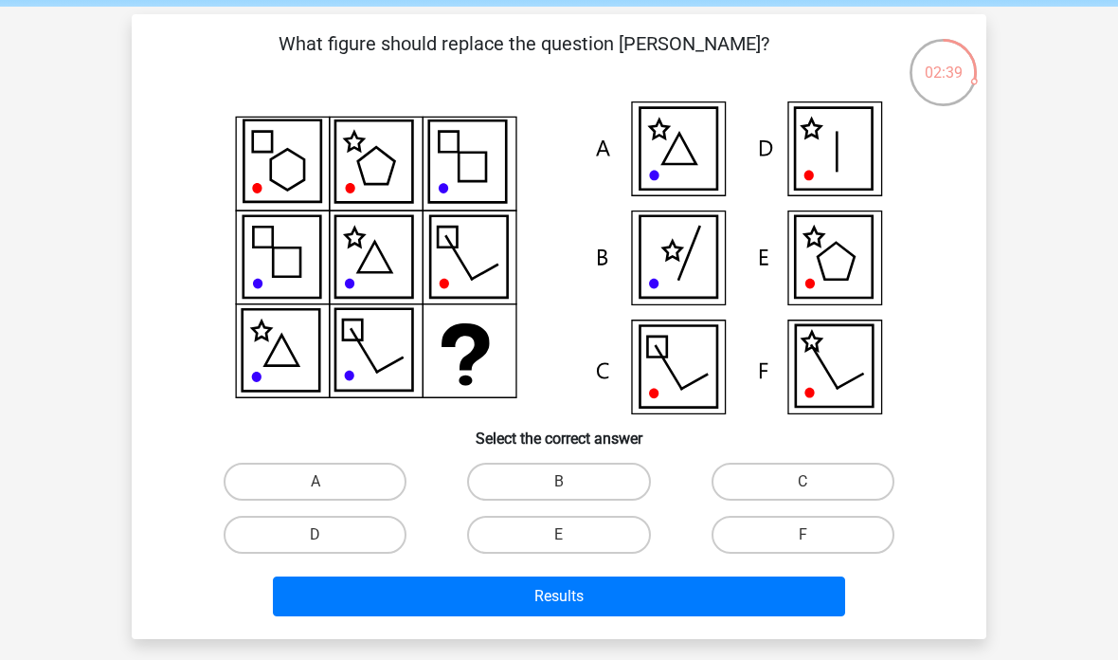
scroll to position [72, 0]
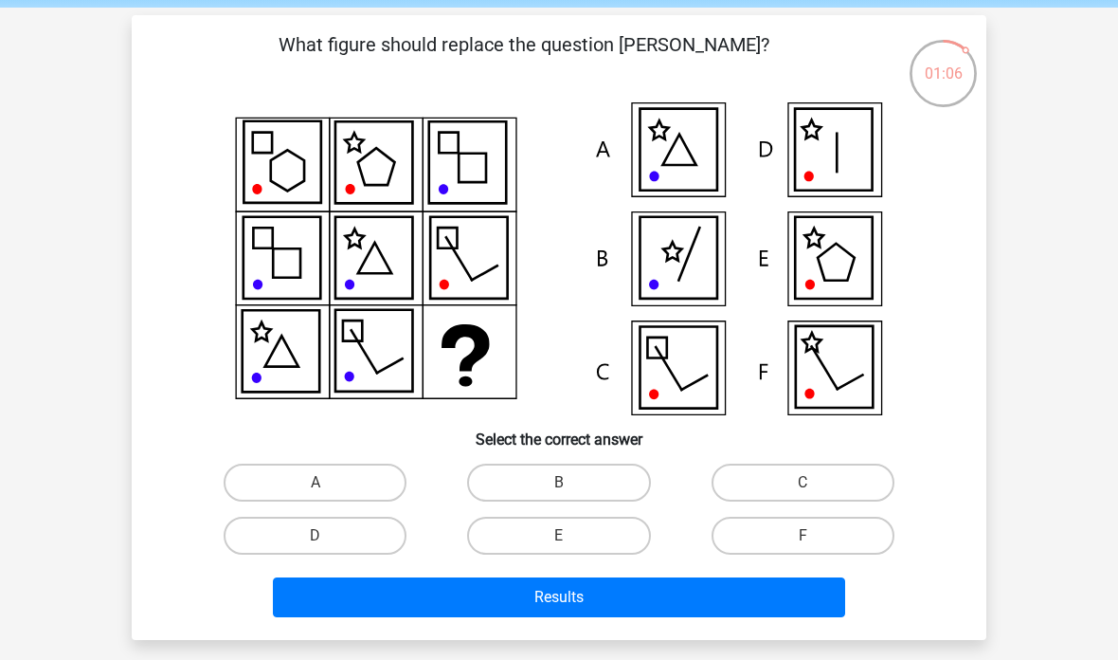
click at [338, 546] on label "D" at bounding box center [315, 536] width 183 height 38
click at [328, 546] on input "D" at bounding box center [322, 542] width 12 height 12
radio input "true"
click at [661, 591] on button "Results" at bounding box center [559, 597] width 573 height 40
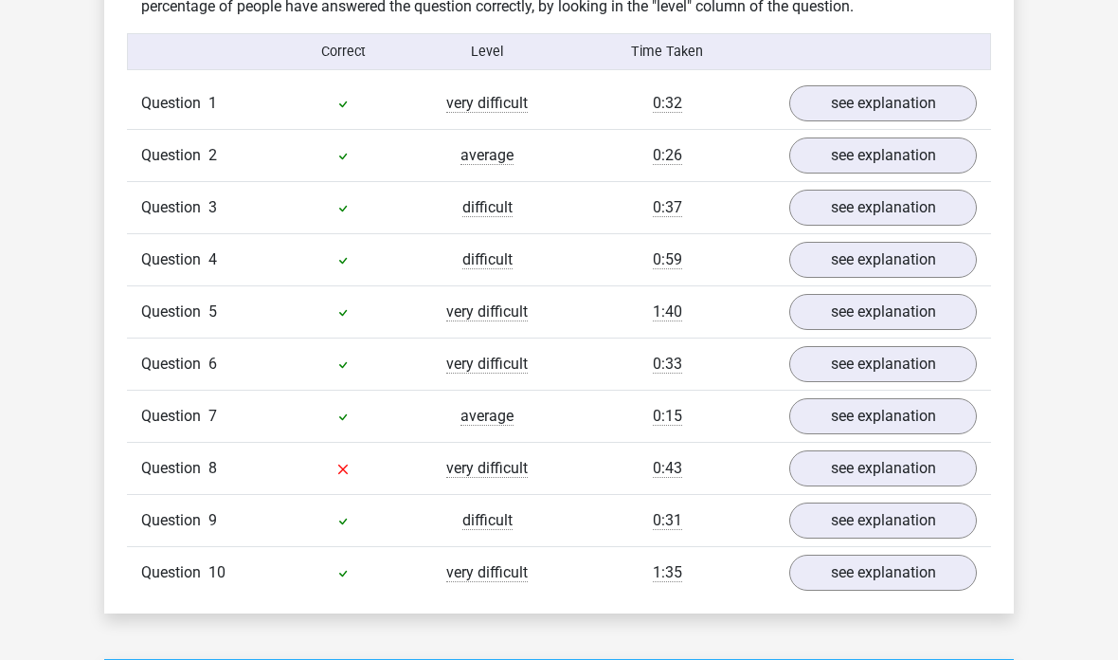
scroll to position [1183, 0]
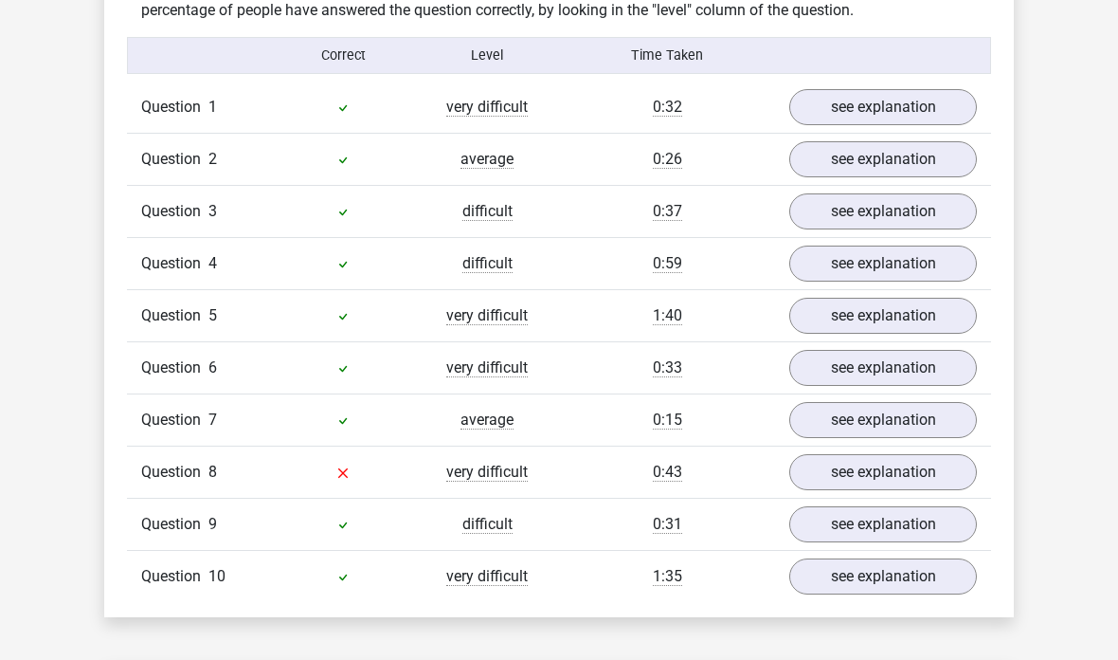
click at [704, 405] on div "Question 7 average 0:15 see explanation" at bounding box center [559, 419] width 864 height 52
